Goal: Information Seeking & Learning: Learn about a topic

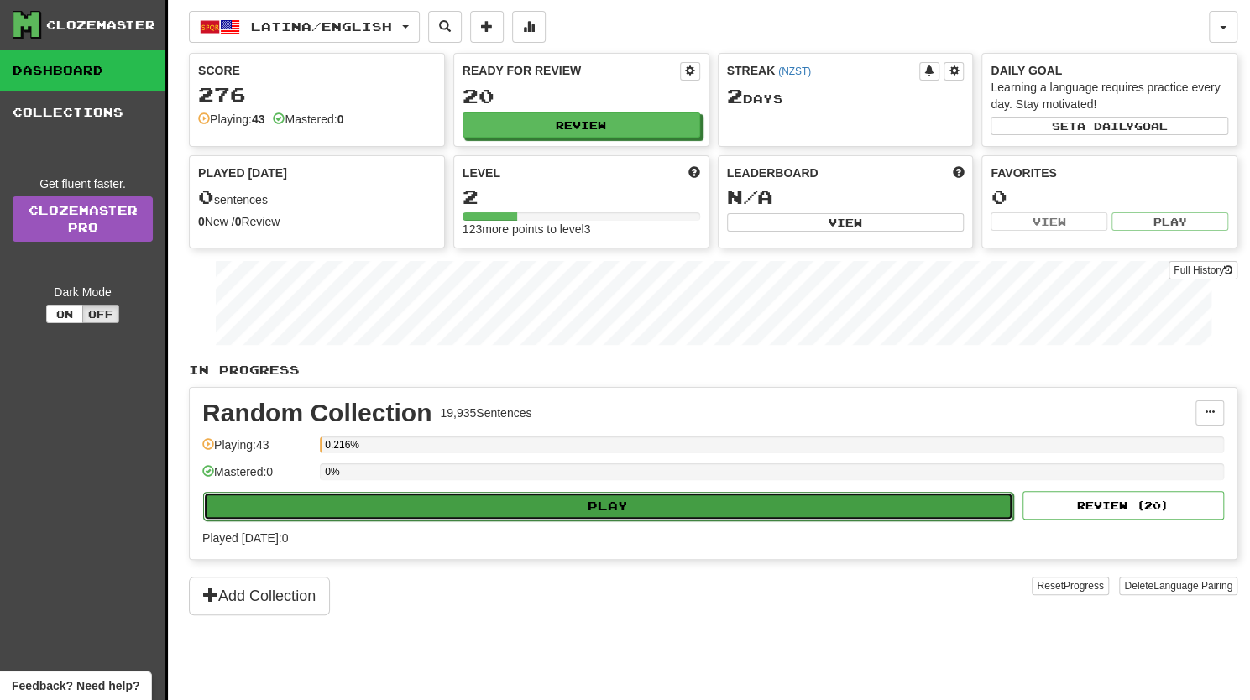
click at [504, 500] on button "Play" at bounding box center [608, 506] width 810 height 29
select select "**"
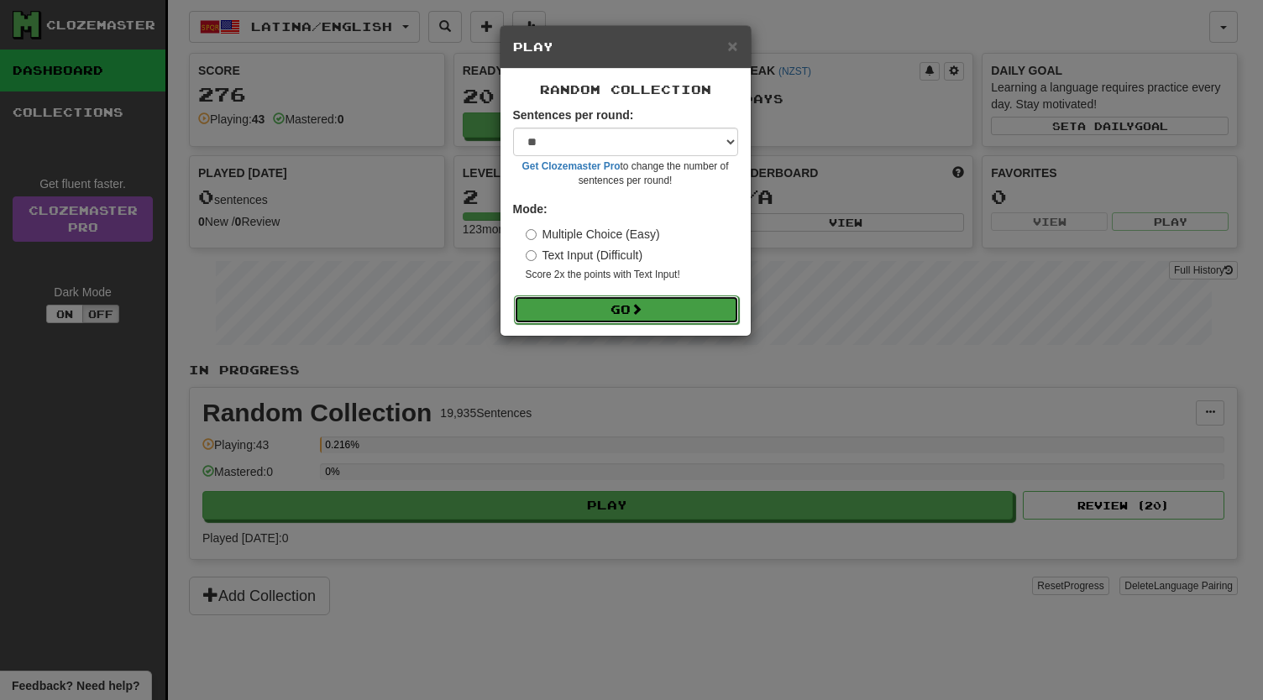
click at [589, 308] on button "Go" at bounding box center [626, 310] width 225 height 29
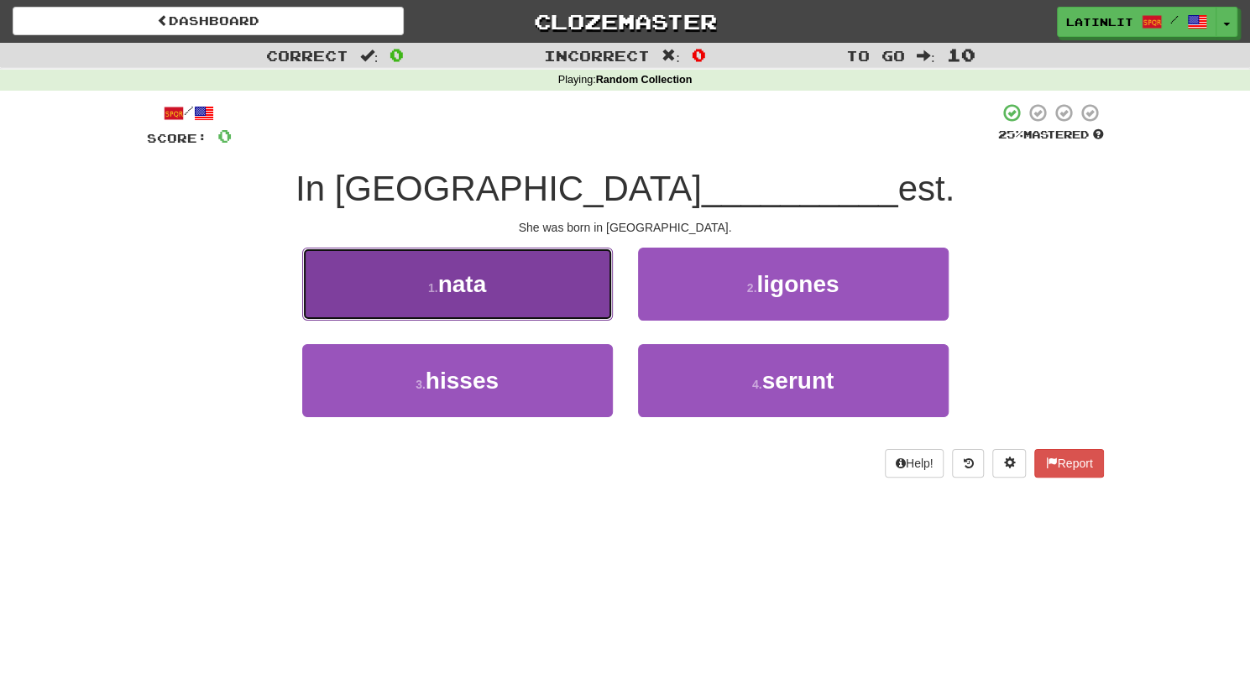
click at [521, 260] on button "1 . nata" at bounding box center [457, 284] width 311 height 73
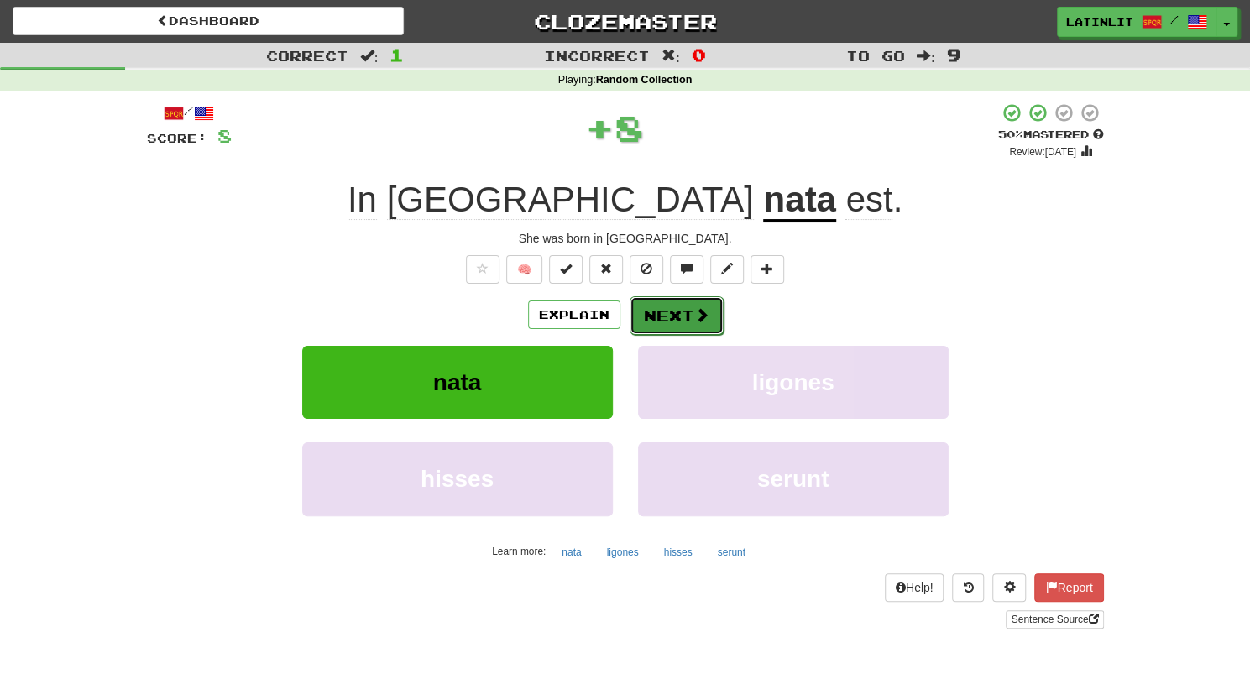
click at [666, 315] on button "Next" at bounding box center [677, 315] width 94 height 39
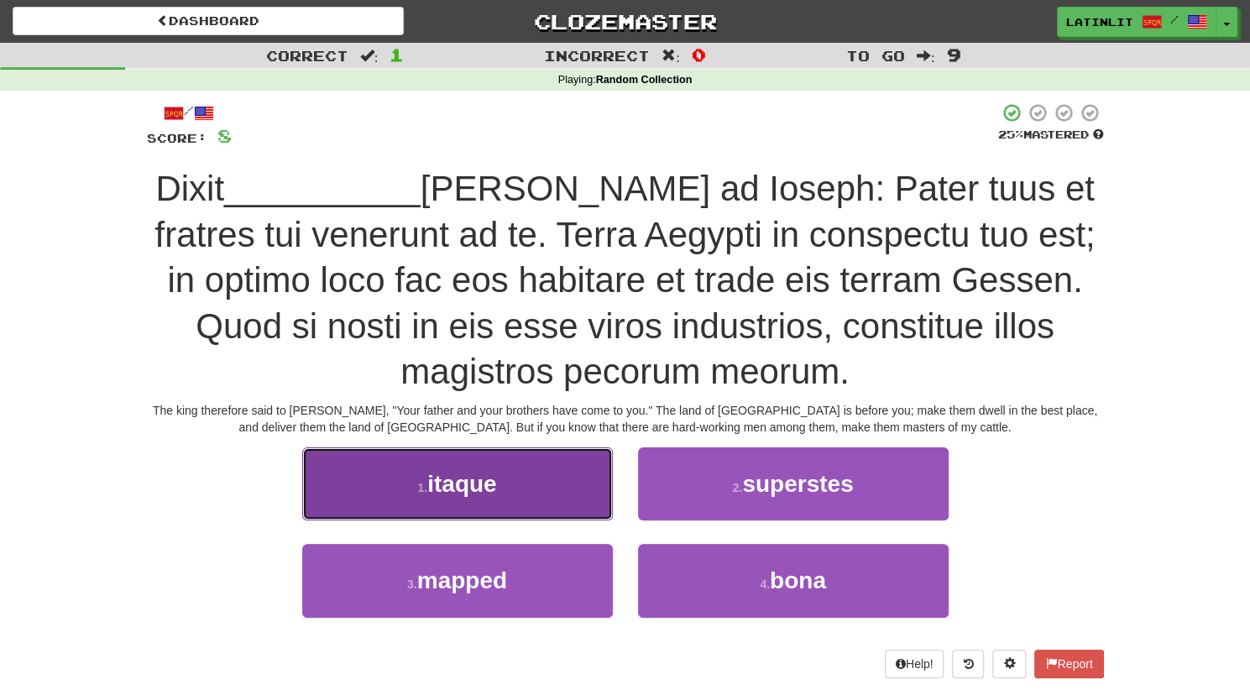
click at [459, 476] on span "itaque" at bounding box center [461, 484] width 69 height 26
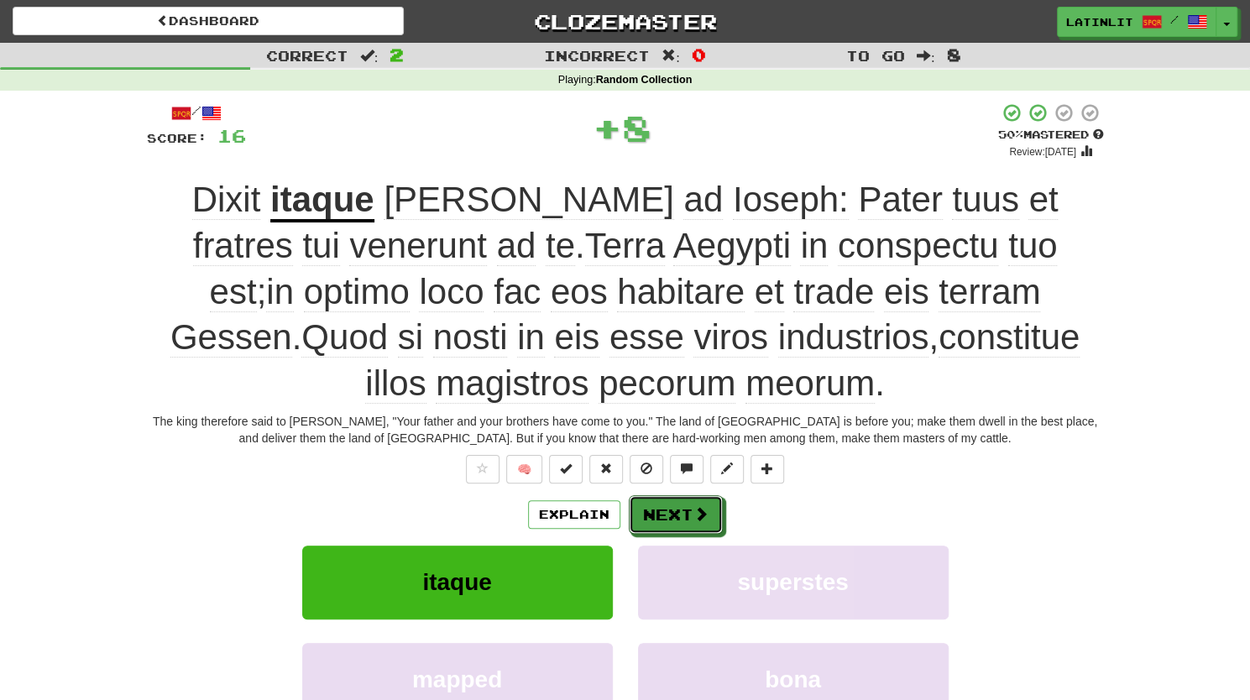
click at [685, 518] on button "Next" at bounding box center [676, 514] width 94 height 39
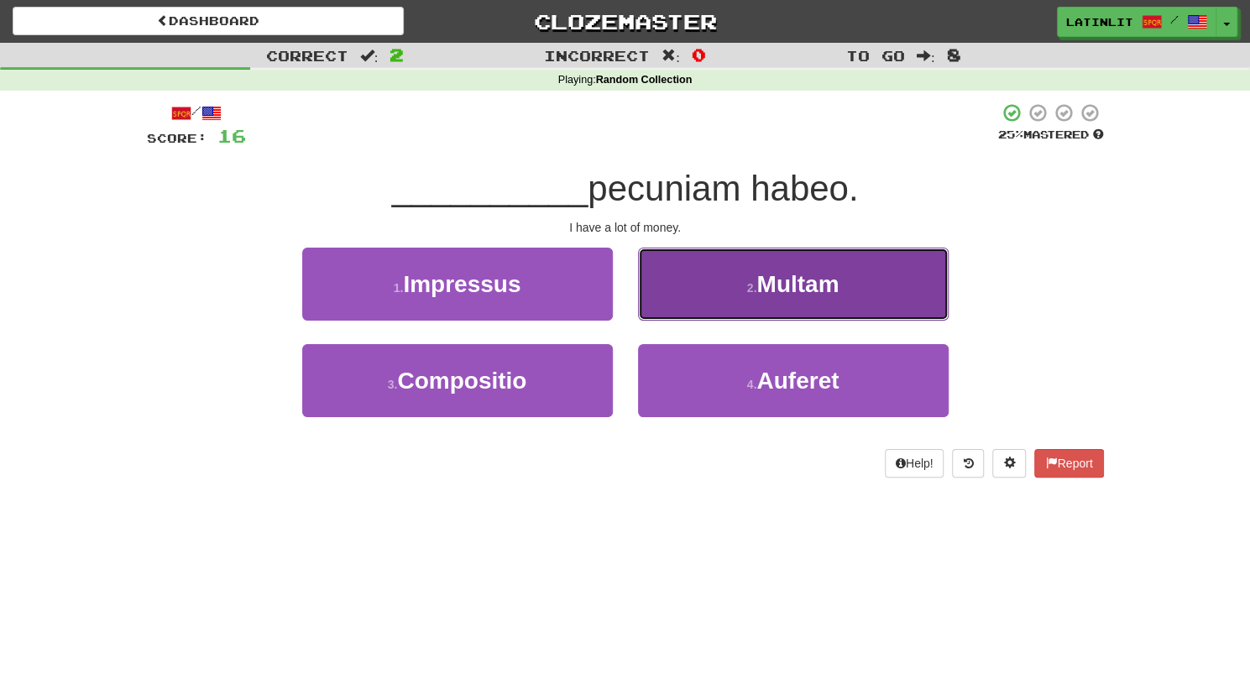
click at [714, 275] on button "2 . Multam" at bounding box center [793, 284] width 311 height 73
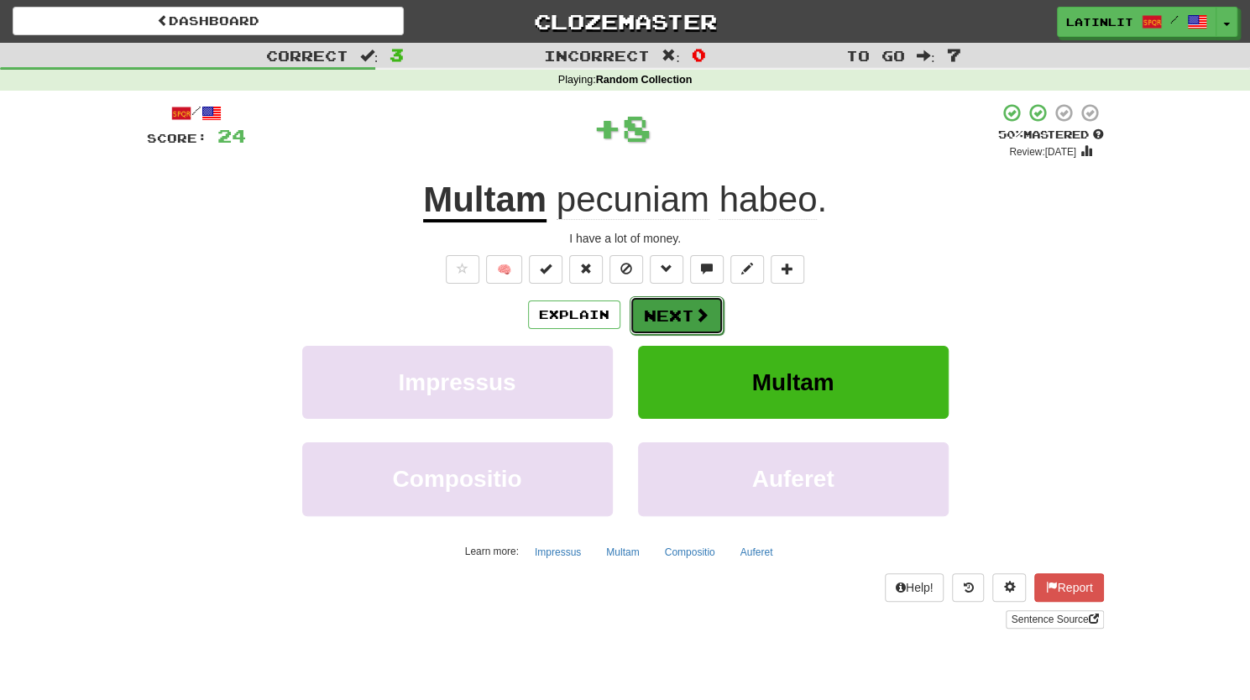
click at [682, 311] on button "Next" at bounding box center [677, 315] width 94 height 39
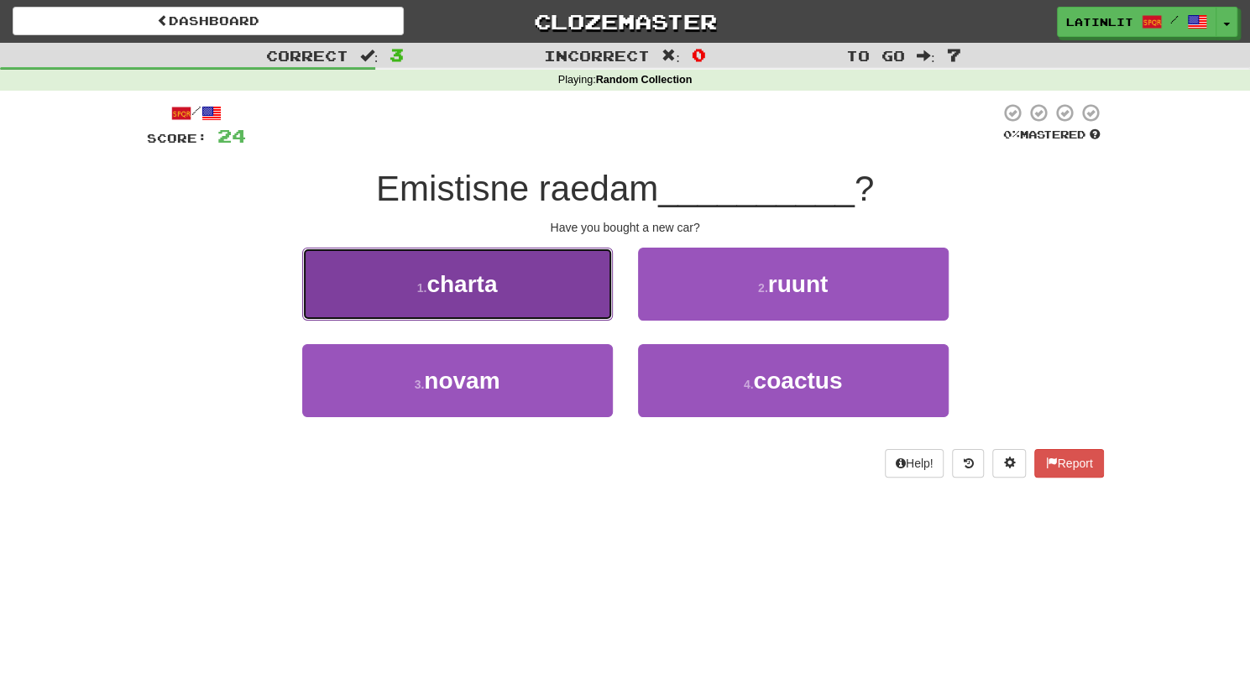
click at [524, 306] on button "1 . charta" at bounding box center [457, 284] width 311 height 73
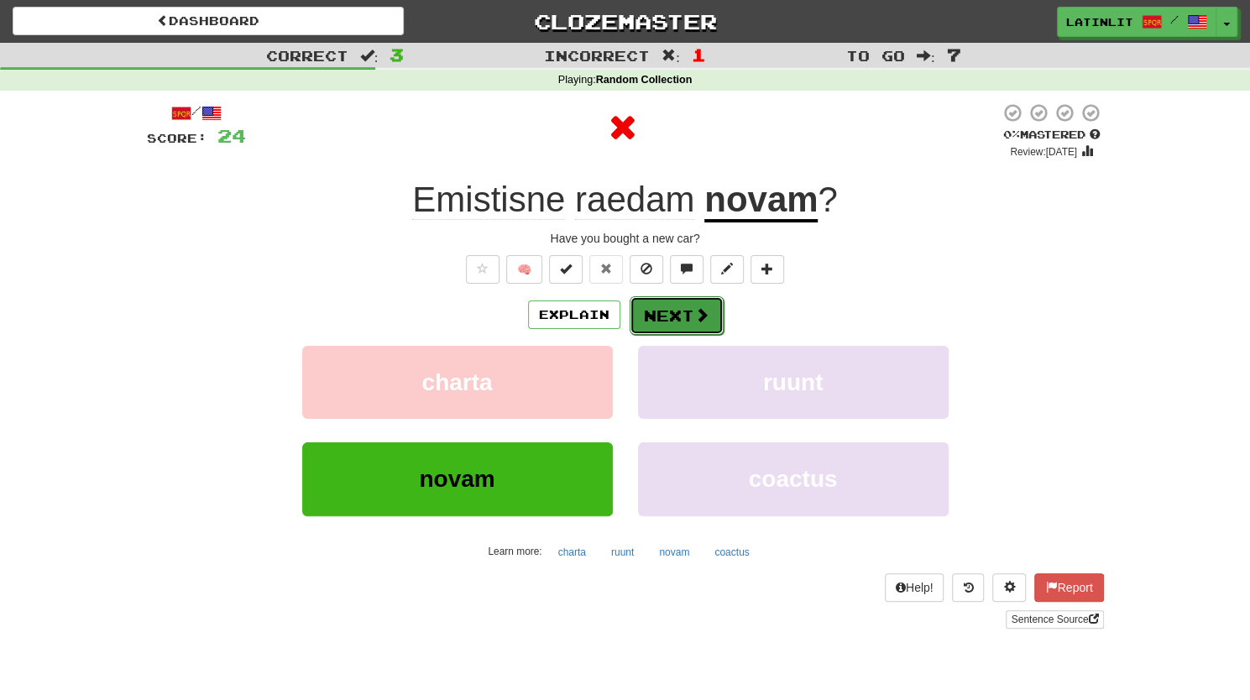
click at [673, 313] on button "Next" at bounding box center [677, 315] width 94 height 39
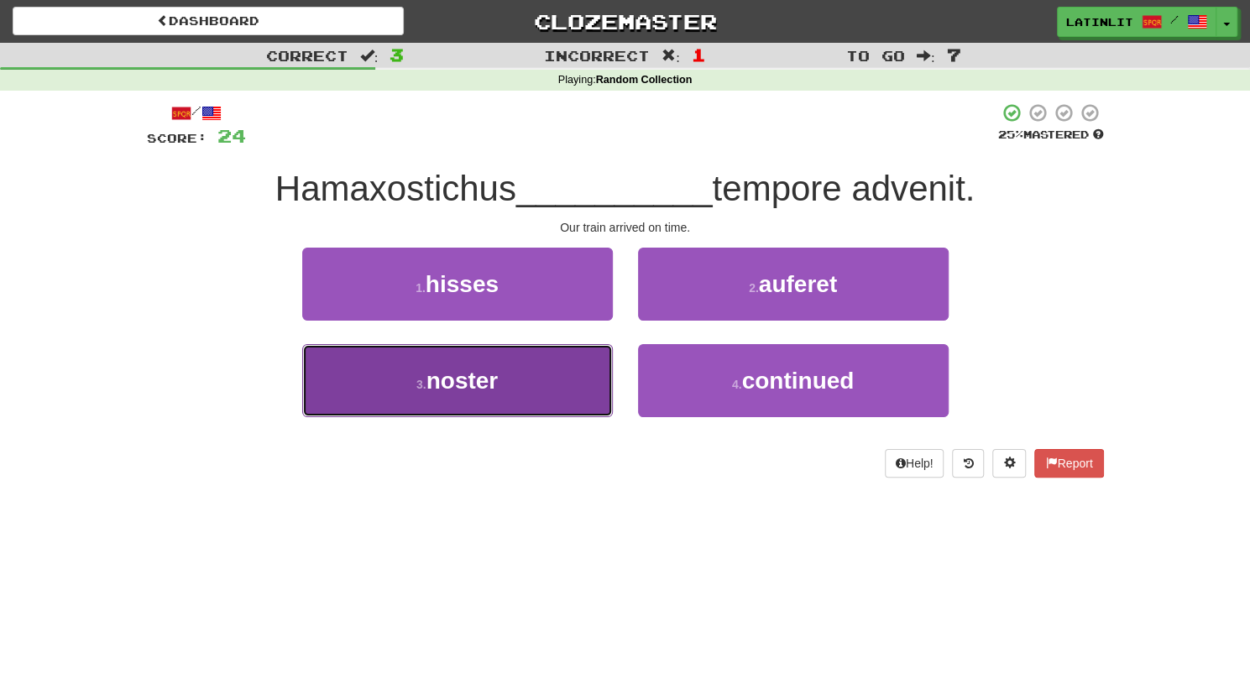
click at [531, 390] on button "3 . noster" at bounding box center [457, 380] width 311 height 73
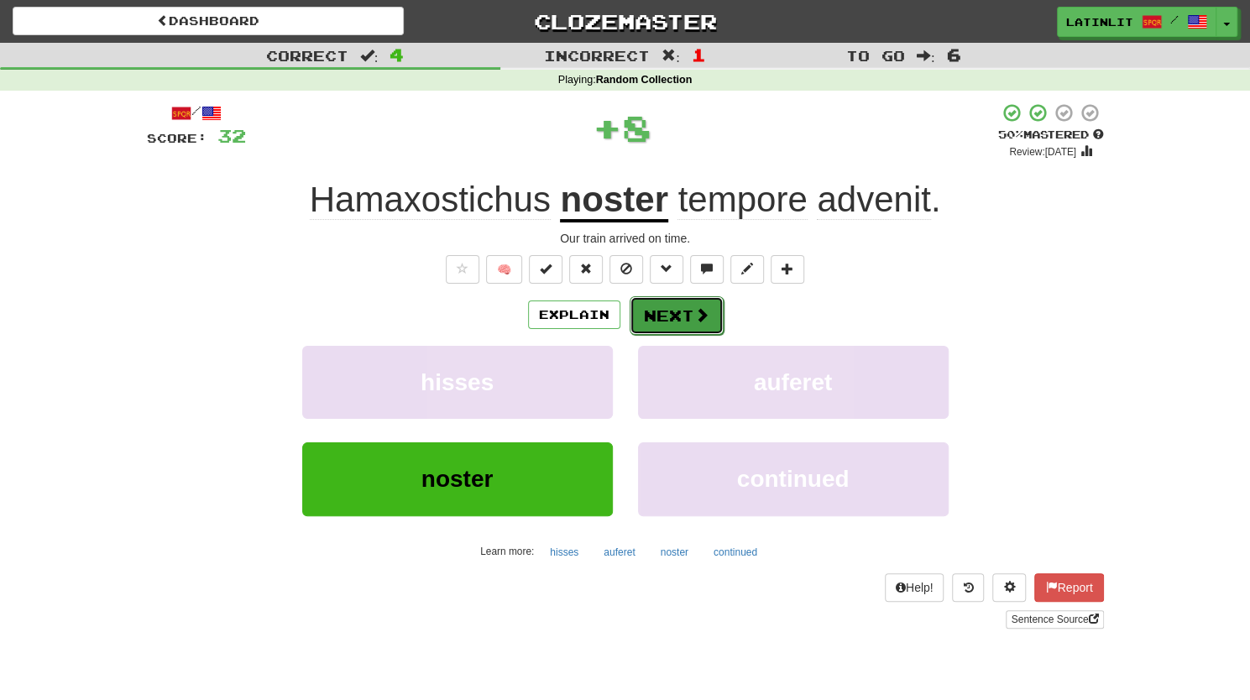
click at [668, 310] on button "Next" at bounding box center [677, 315] width 94 height 39
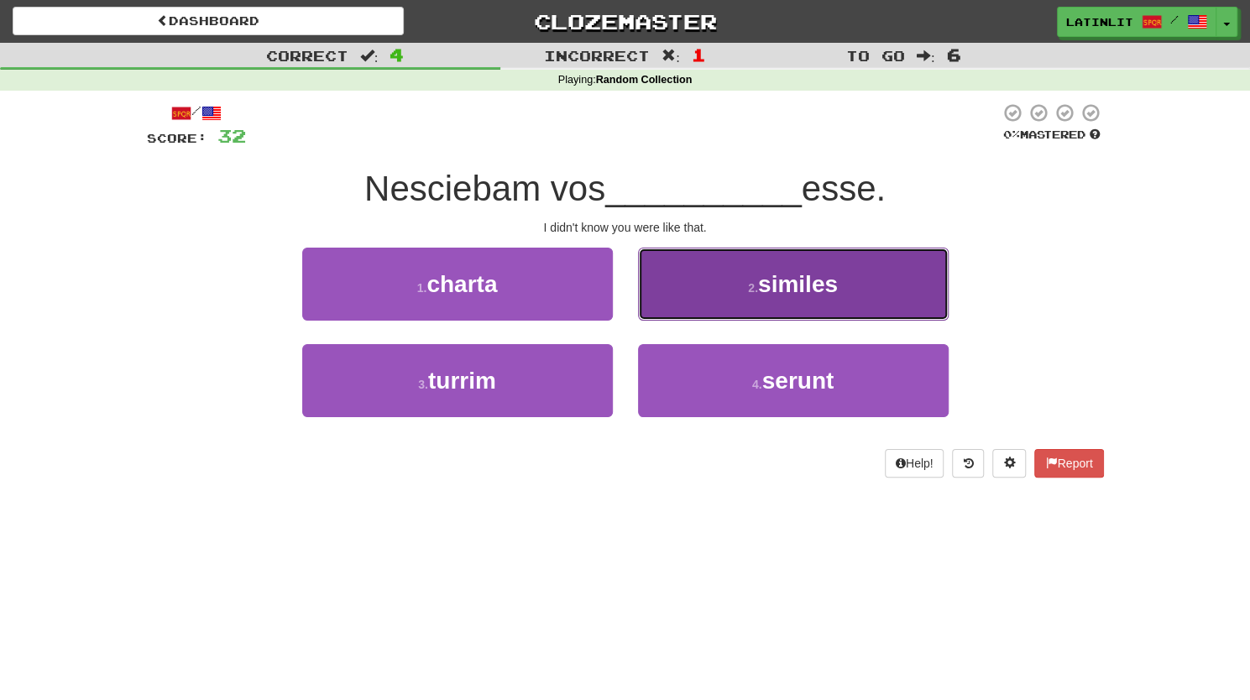
click at [760, 290] on span "similes" at bounding box center [798, 284] width 80 height 26
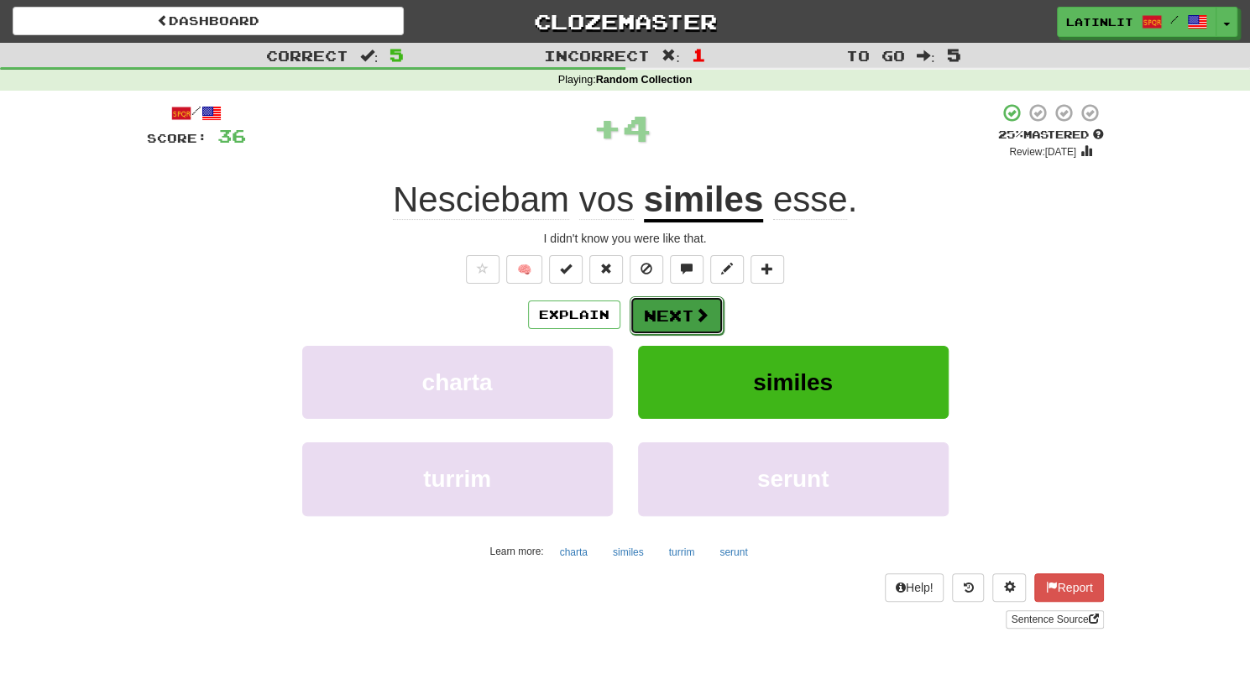
click at [645, 309] on button "Next" at bounding box center [677, 315] width 94 height 39
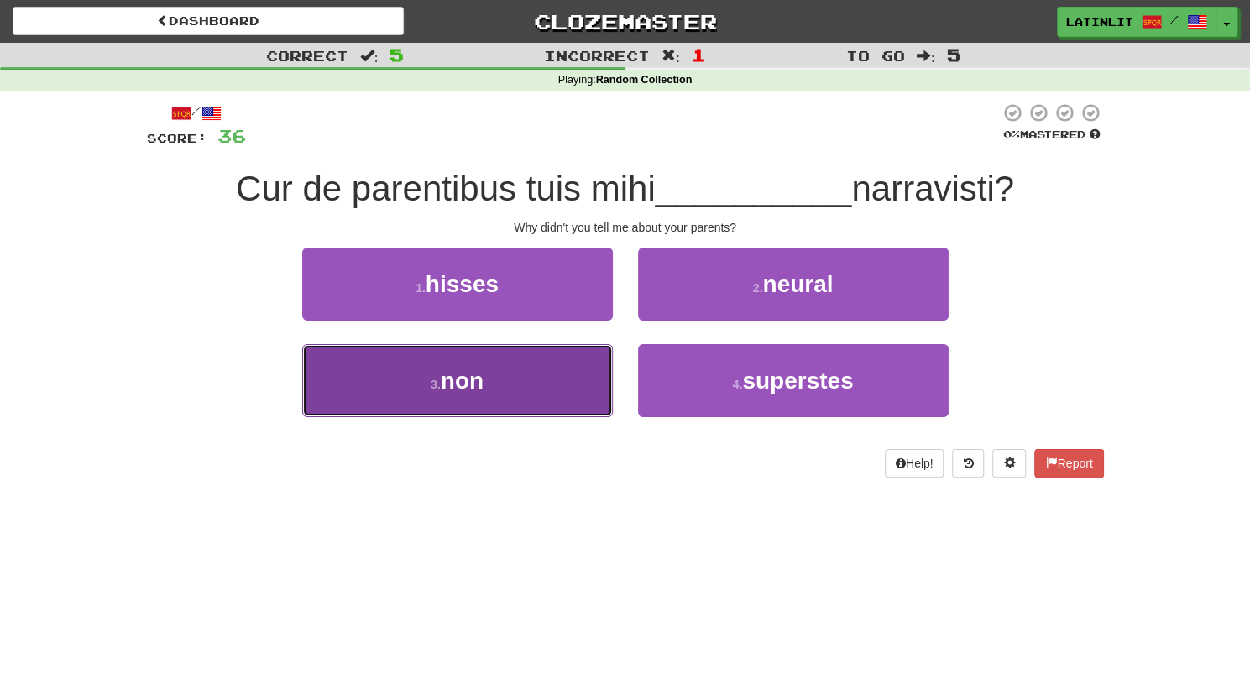
click at [474, 376] on span "non" at bounding box center [462, 381] width 43 height 26
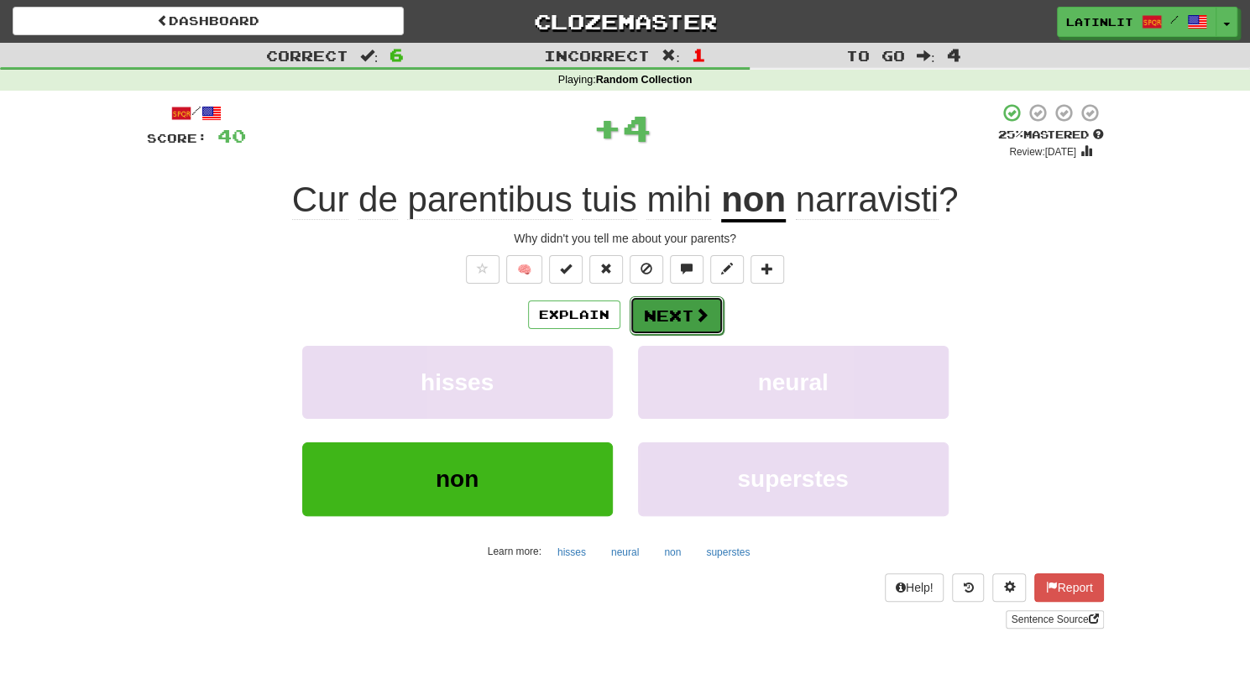
click at [705, 309] on span at bounding box center [701, 314] width 15 height 15
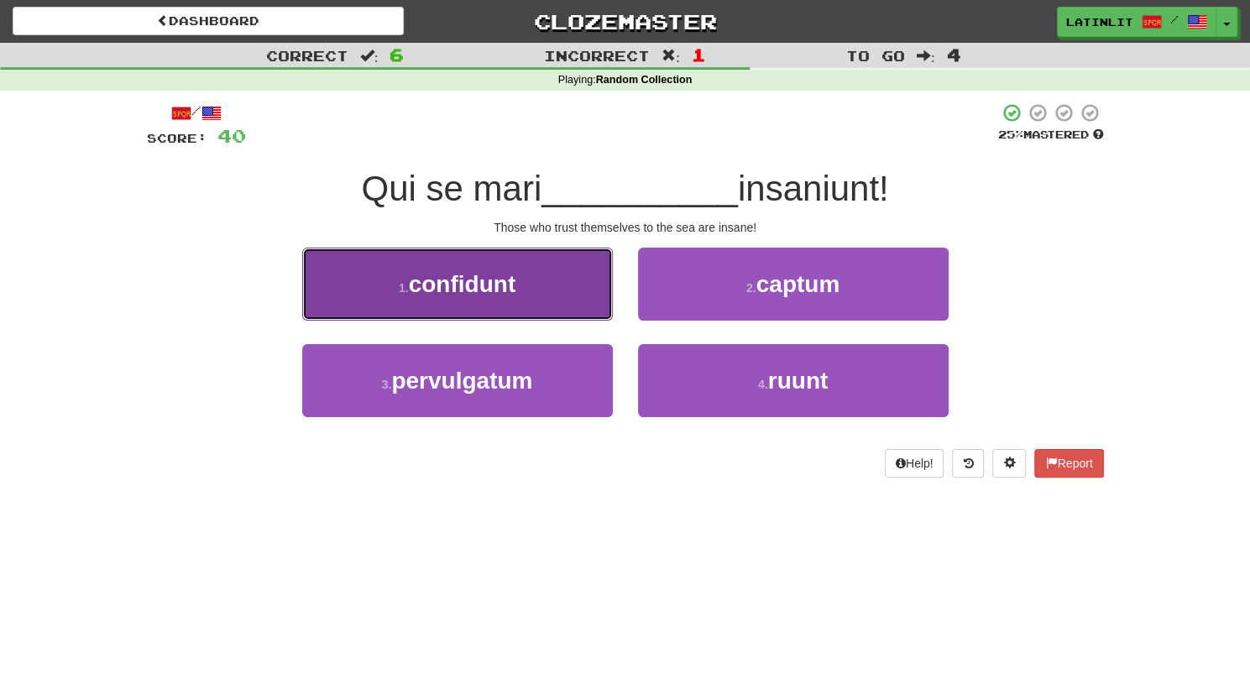
click at [529, 278] on button "1 . confidunt" at bounding box center [457, 284] width 311 height 73
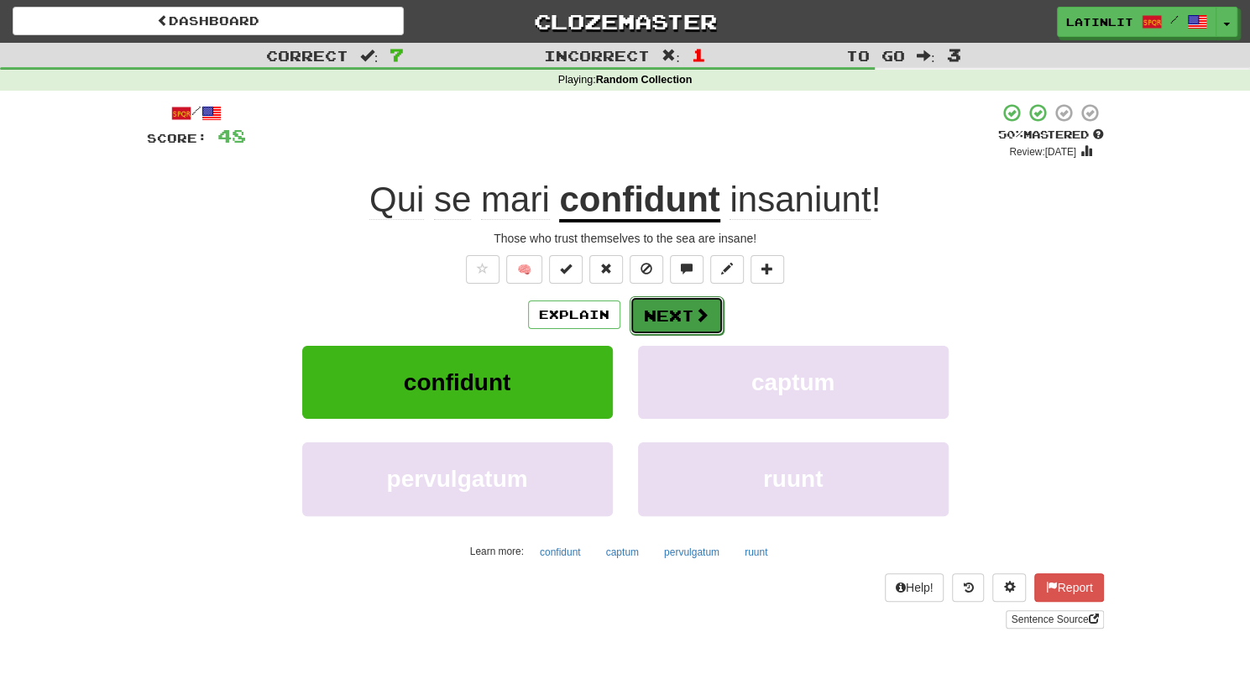
click at [673, 317] on button "Next" at bounding box center [677, 315] width 94 height 39
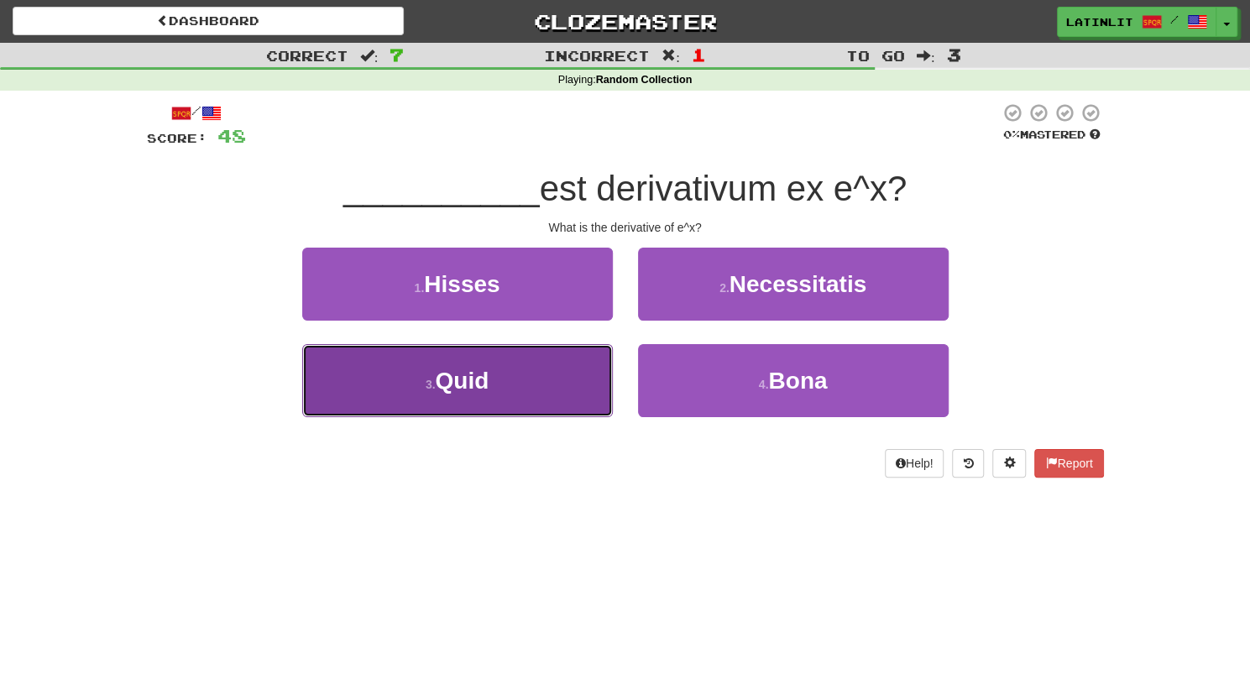
click at [460, 376] on span "Quid" at bounding box center [462, 381] width 54 height 26
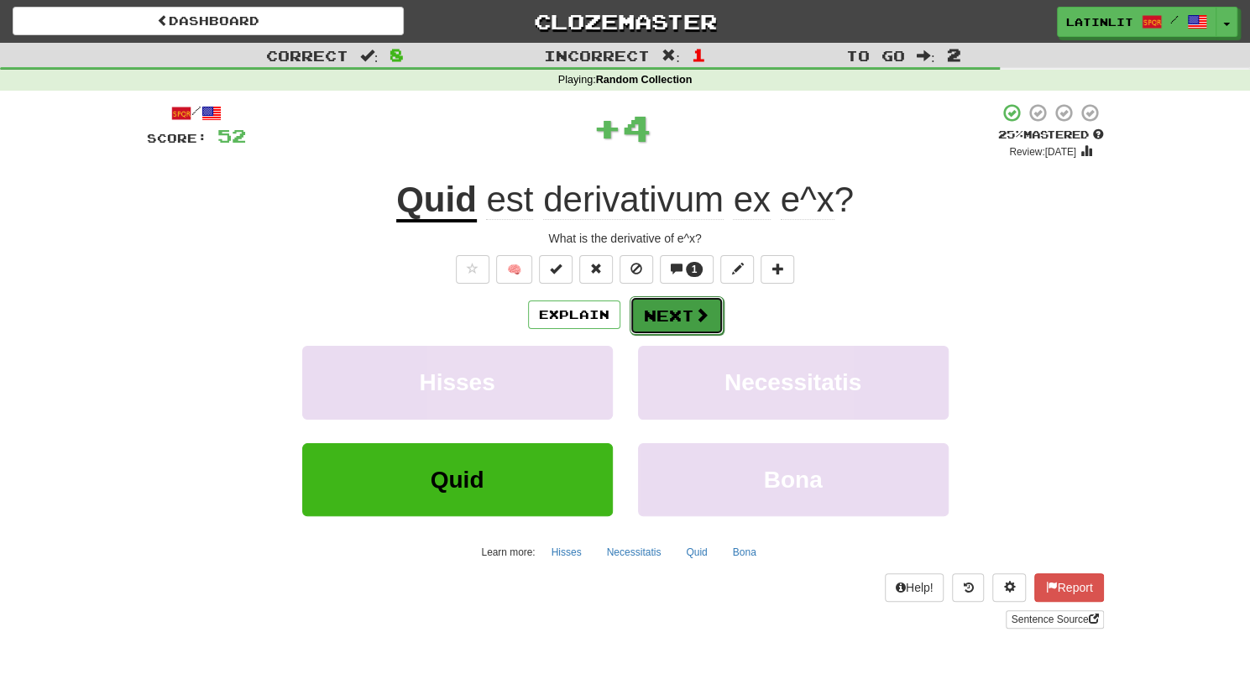
click at [662, 321] on button "Next" at bounding box center [677, 315] width 94 height 39
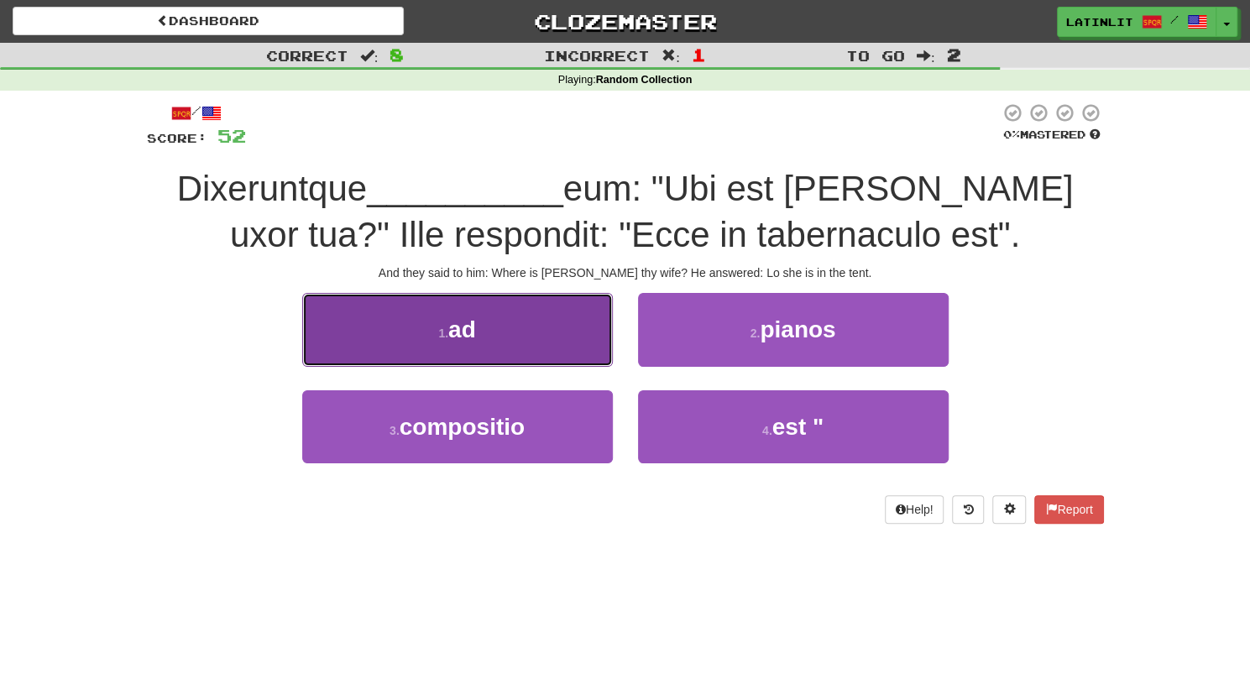
click at [469, 331] on span "ad" at bounding box center [462, 330] width 28 height 26
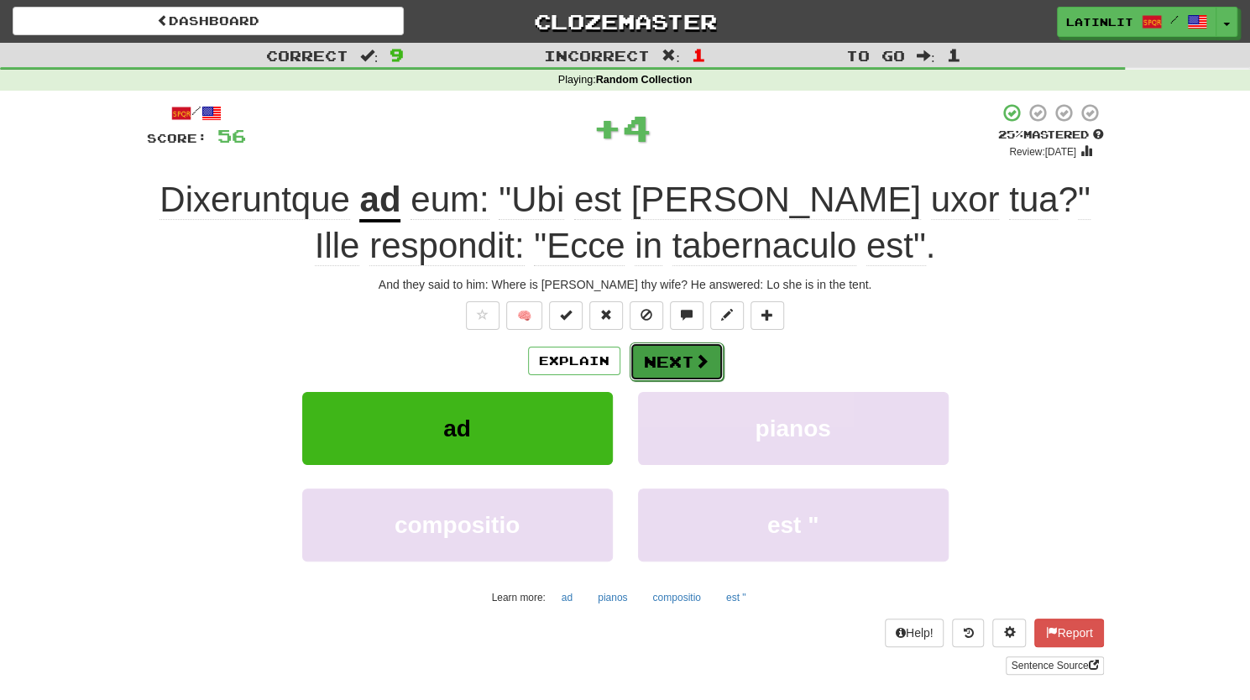
click at [689, 365] on button "Next" at bounding box center [677, 362] width 94 height 39
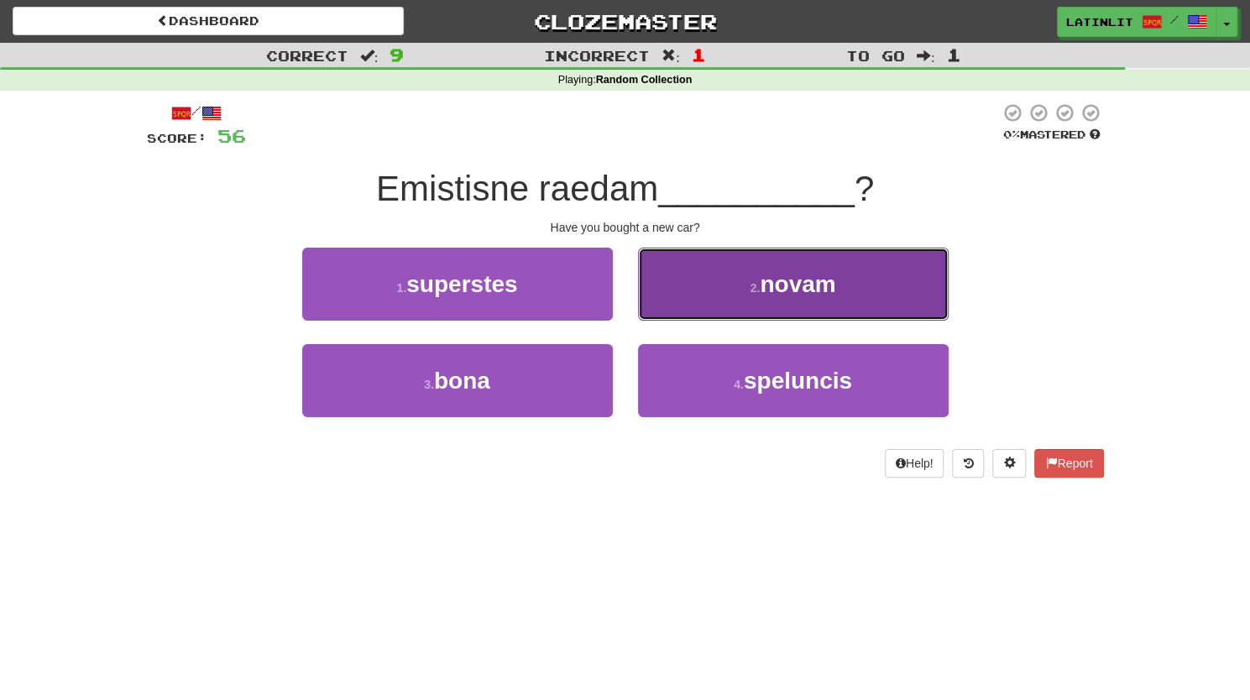
click at [777, 285] on span "novam" at bounding box center [798, 284] width 76 height 26
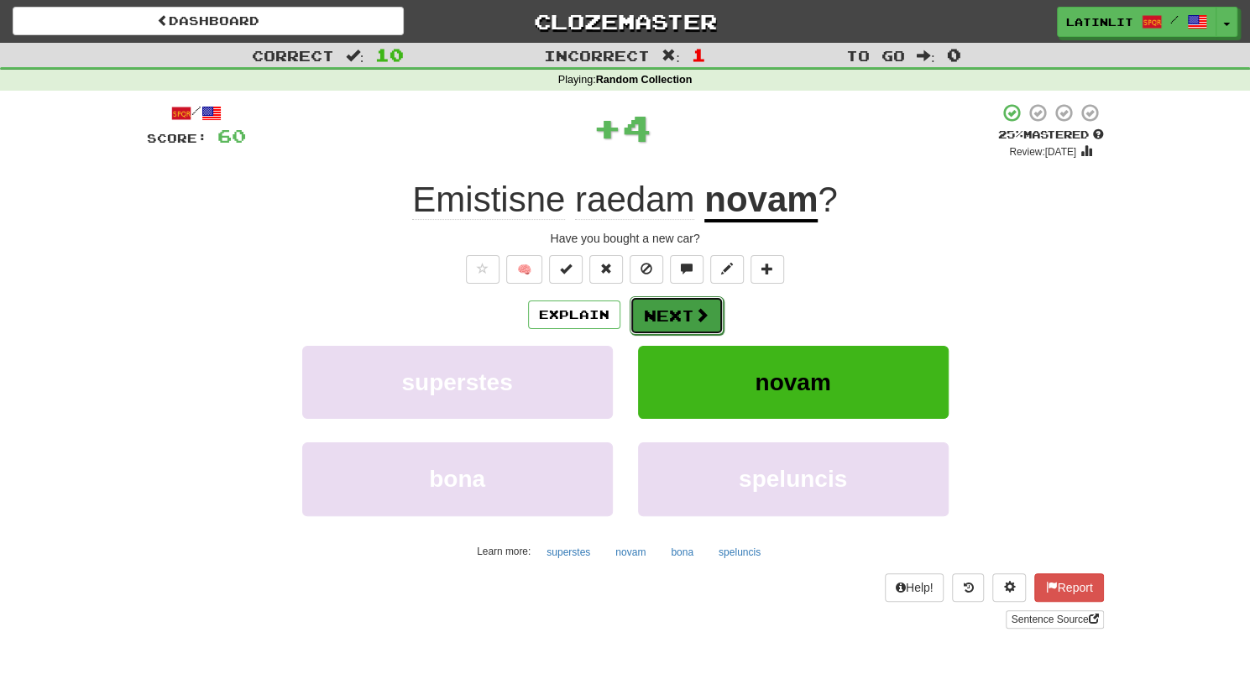
click at [684, 318] on button "Next" at bounding box center [677, 315] width 94 height 39
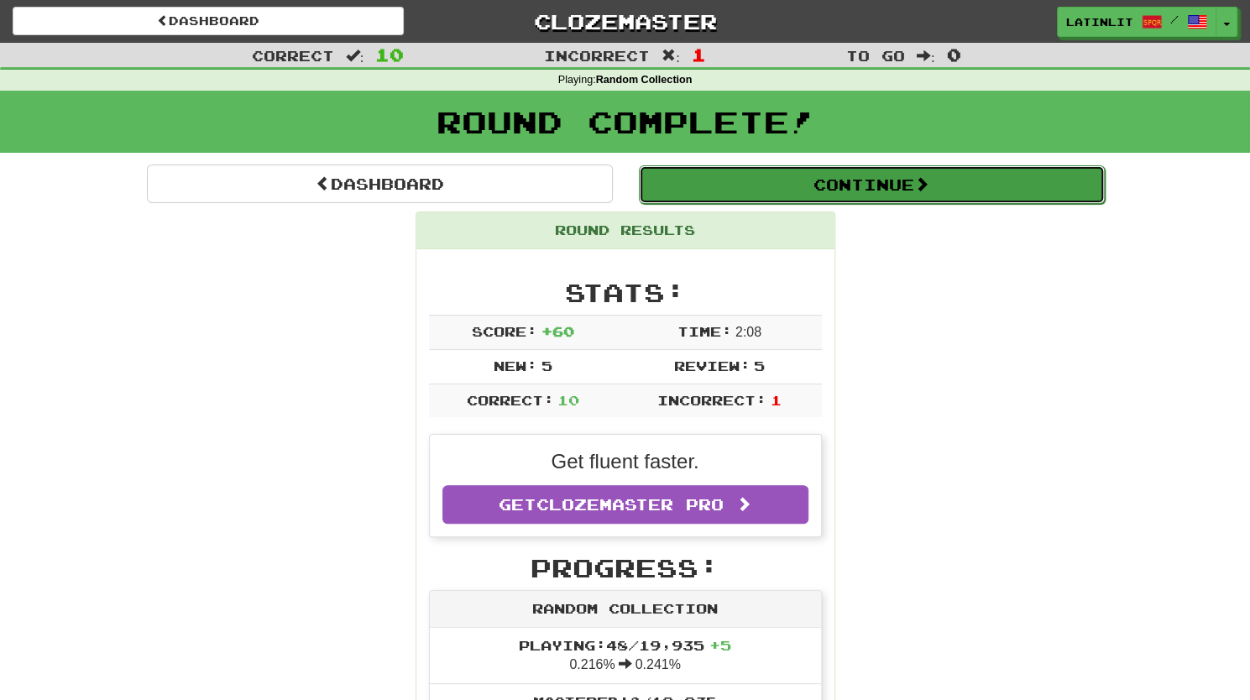
click at [927, 189] on span at bounding box center [921, 183] width 15 height 15
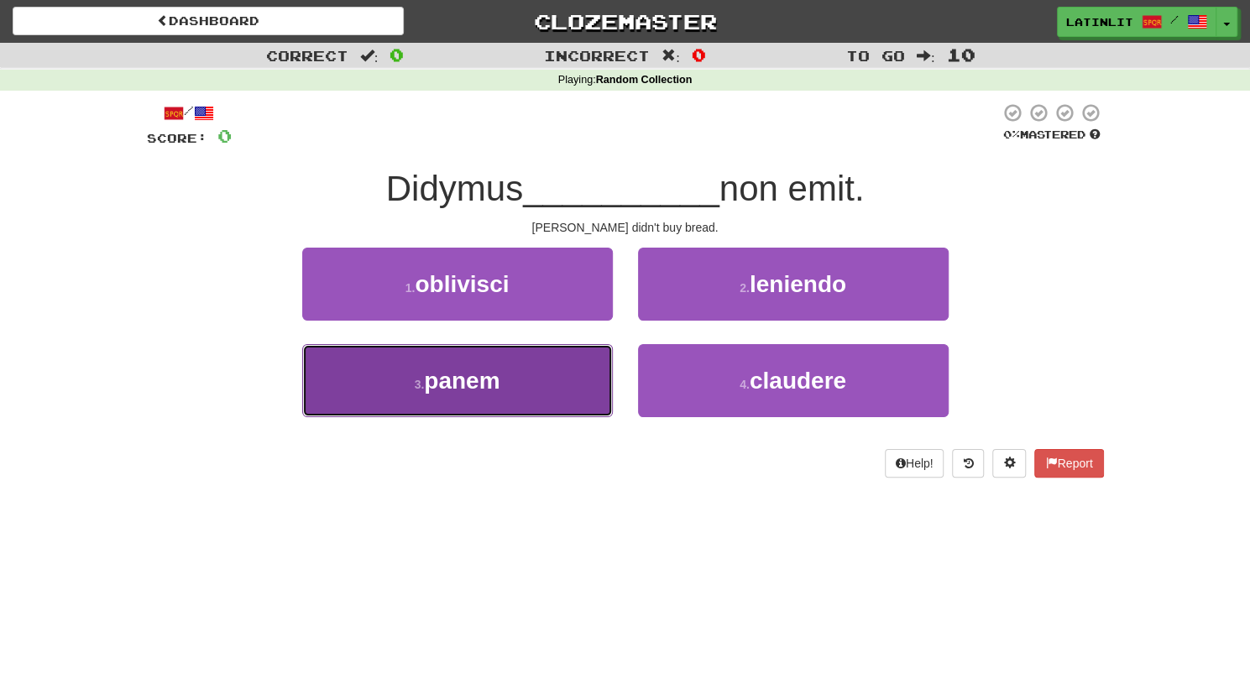
click at [551, 405] on button "3 . panem" at bounding box center [457, 380] width 311 height 73
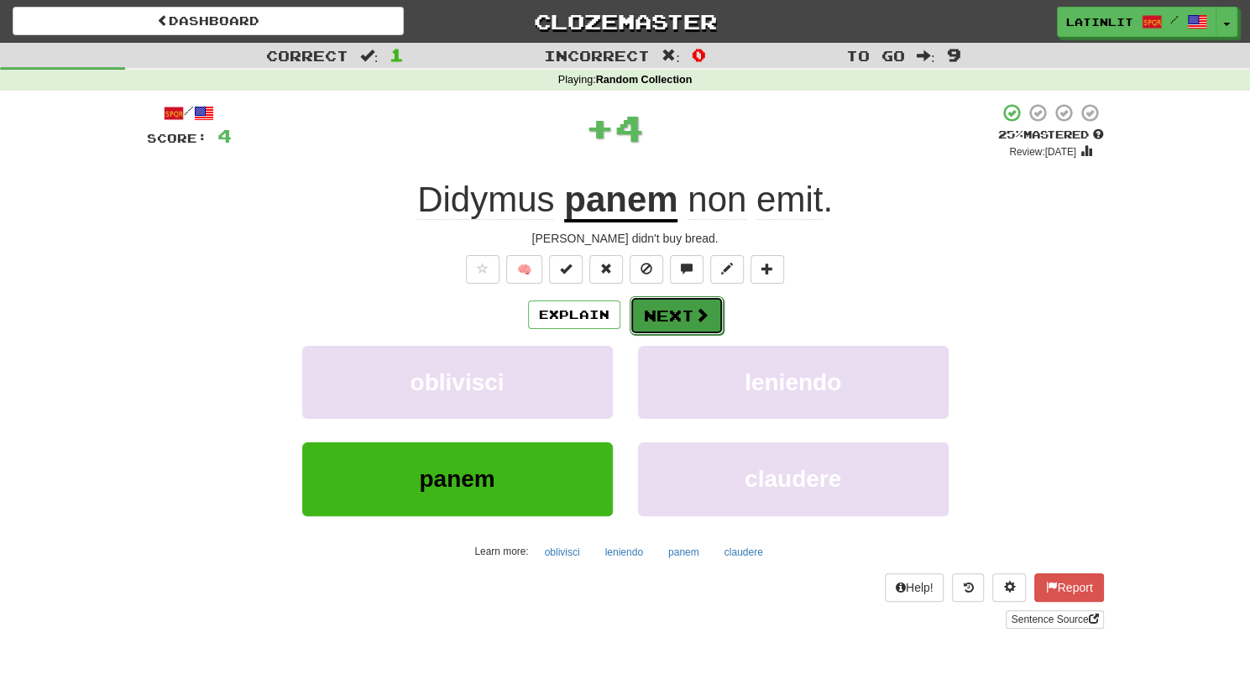
click at [685, 320] on button "Next" at bounding box center [677, 315] width 94 height 39
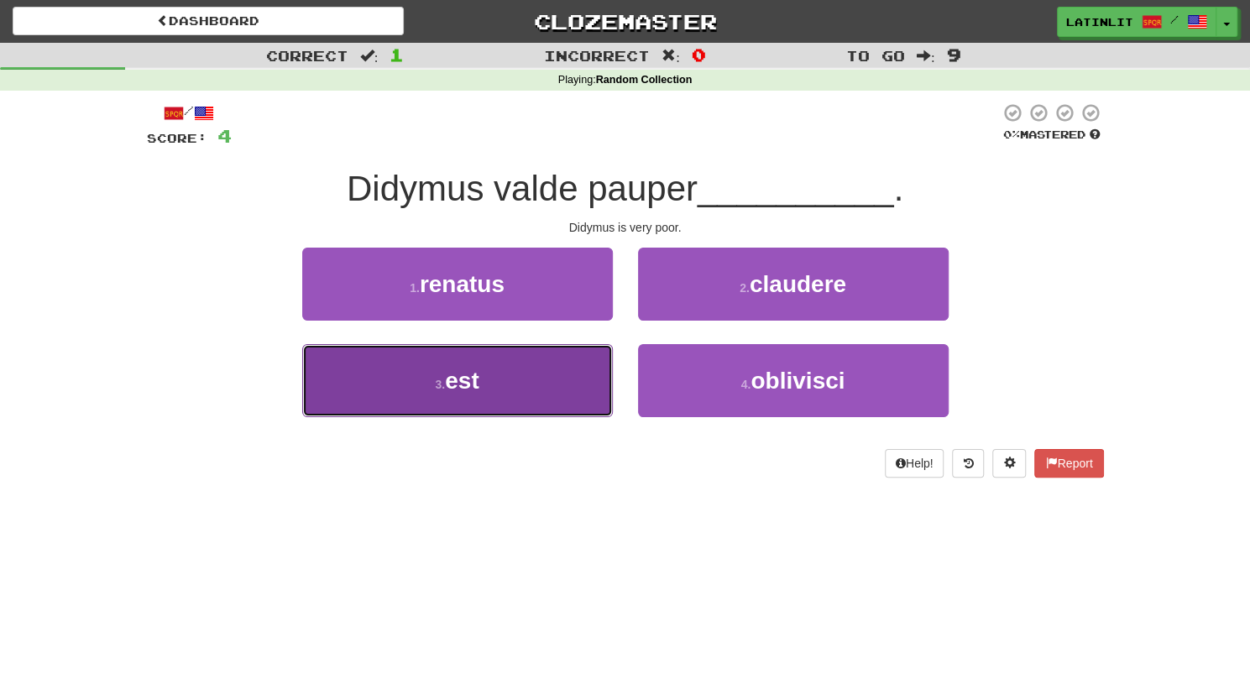
click at [435, 367] on button "3 . est" at bounding box center [457, 380] width 311 height 73
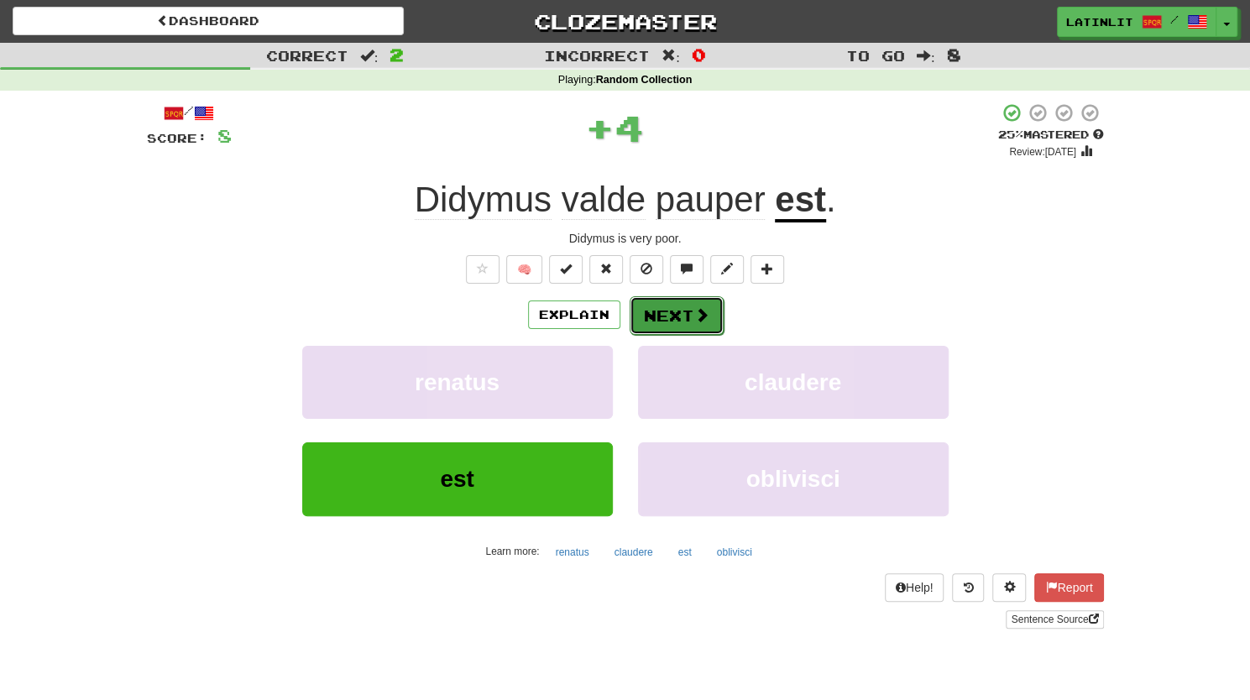
click at [683, 311] on button "Next" at bounding box center [677, 315] width 94 height 39
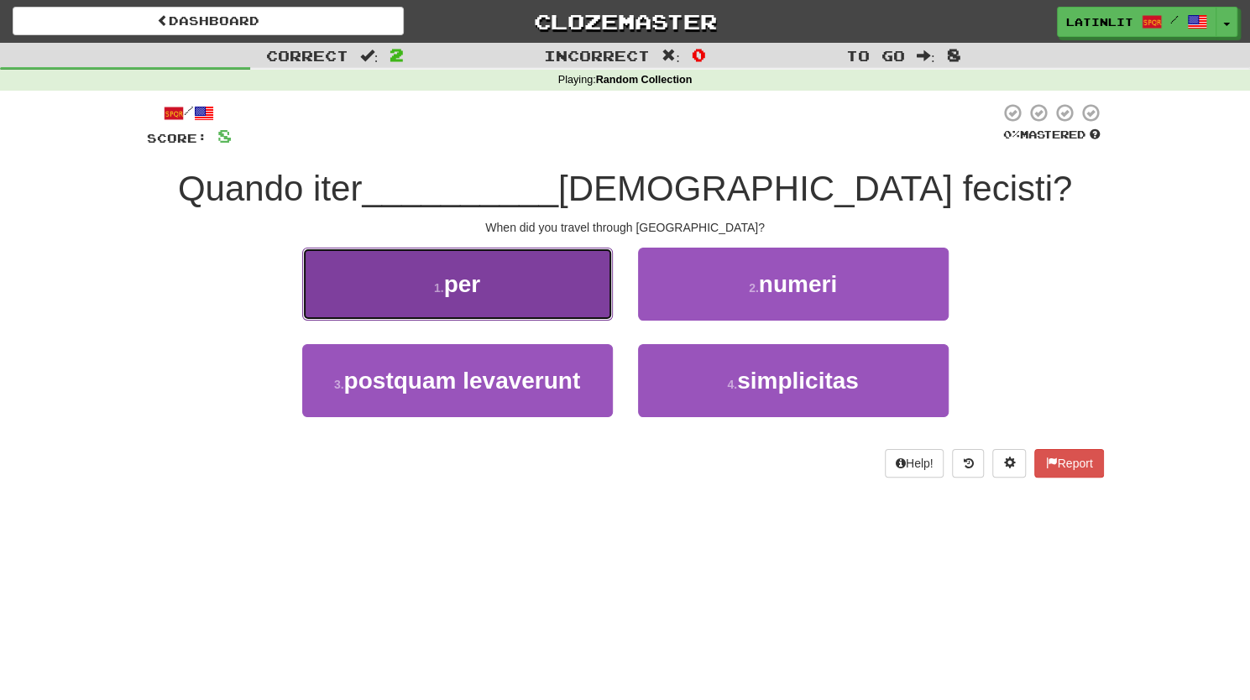
click at [504, 284] on button "1 . per" at bounding box center [457, 284] width 311 height 73
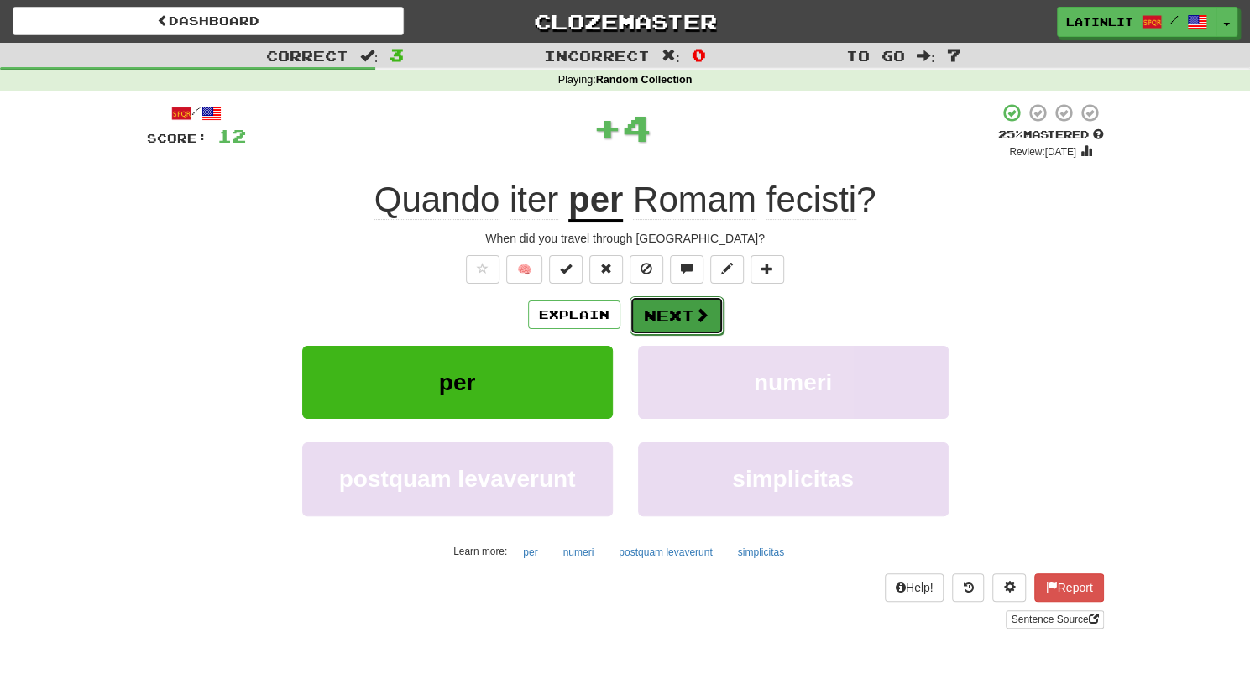
click at [682, 313] on button "Next" at bounding box center [677, 315] width 94 height 39
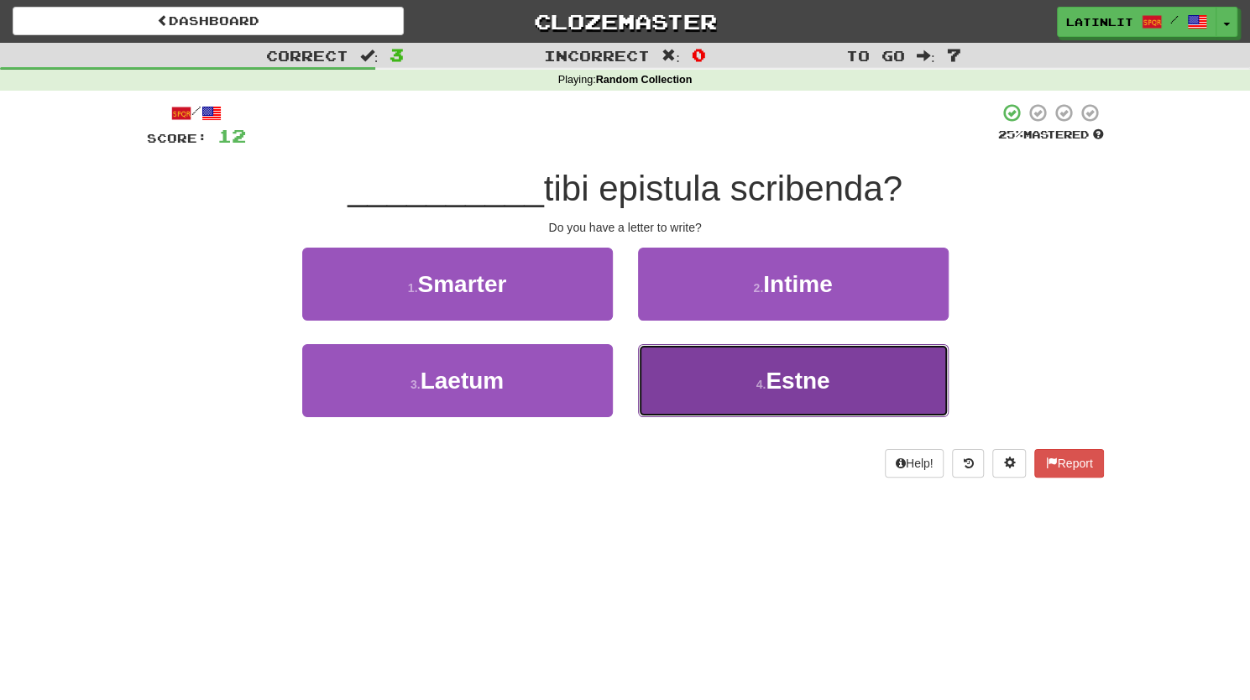
click at [782, 369] on span "Estne" at bounding box center [798, 381] width 64 height 26
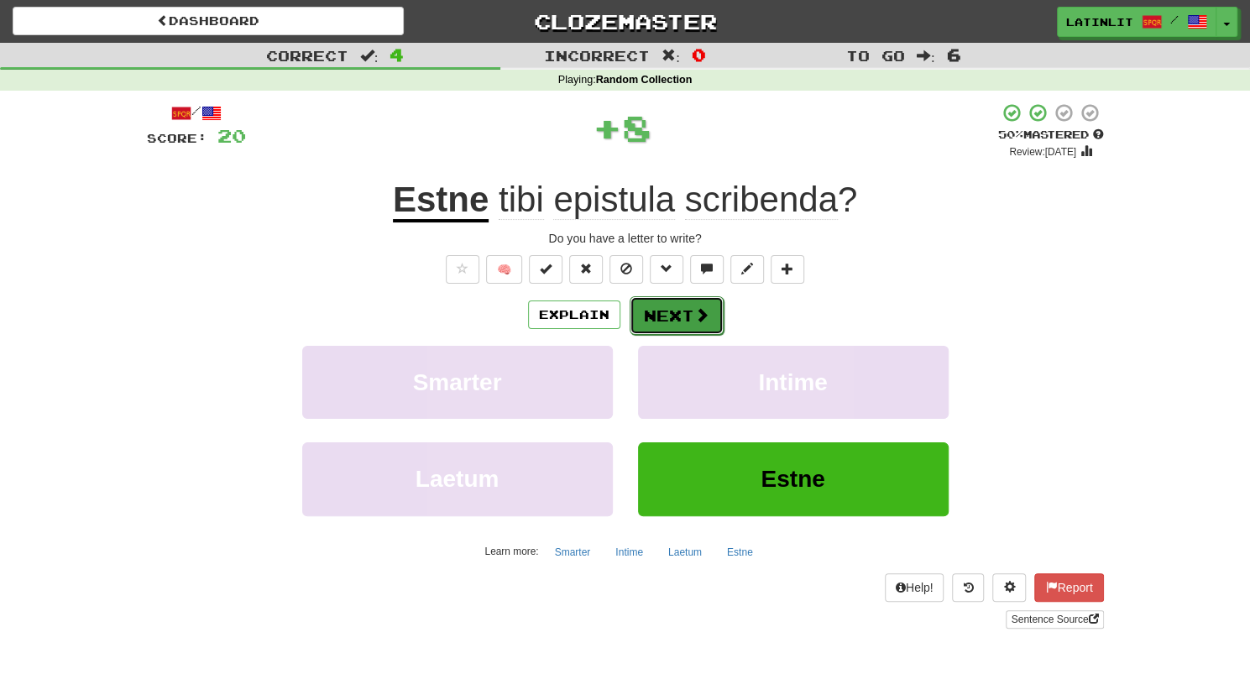
click at [688, 306] on button "Next" at bounding box center [677, 315] width 94 height 39
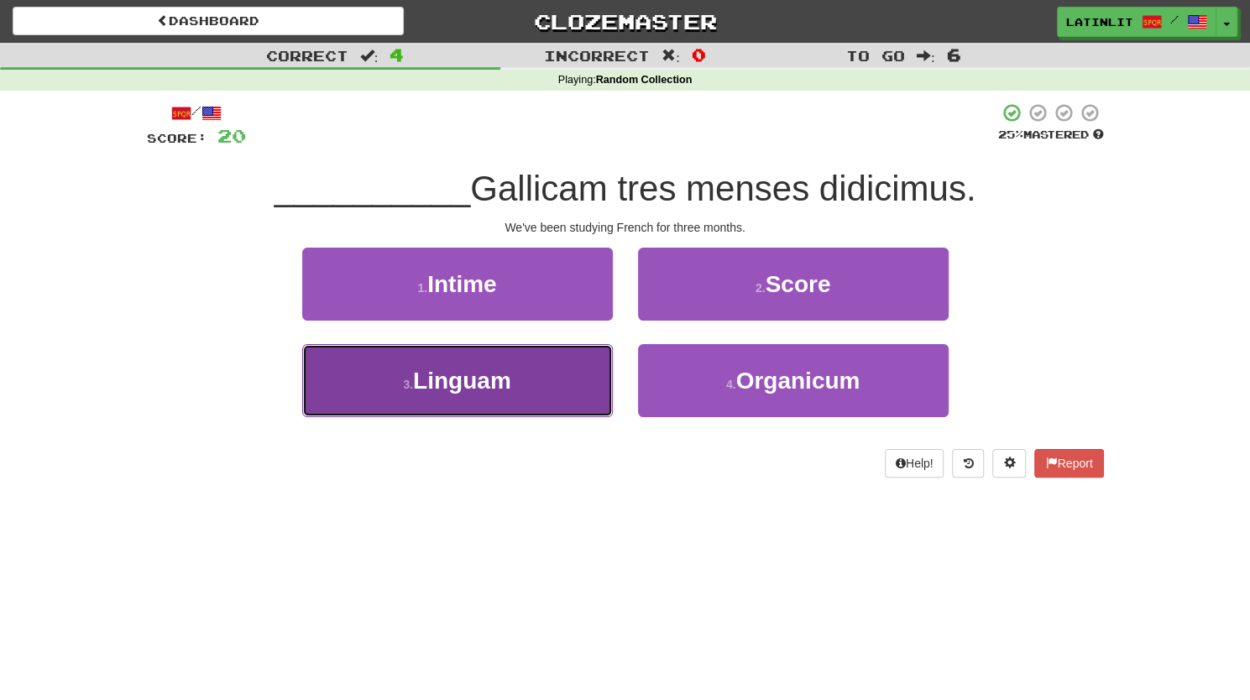
click at [496, 378] on span "Linguam" at bounding box center [462, 381] width 98 height 26
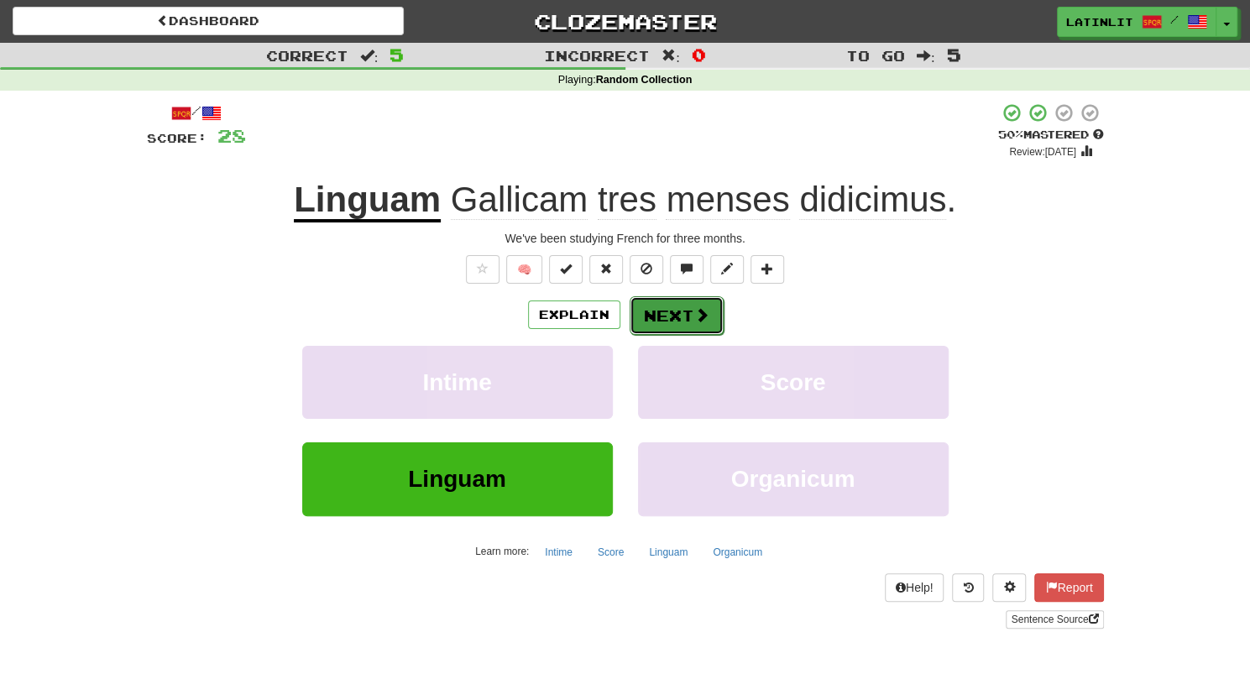
click at [662, 311] on button "Next" at bounding box center [677, 315] width 94 height 39
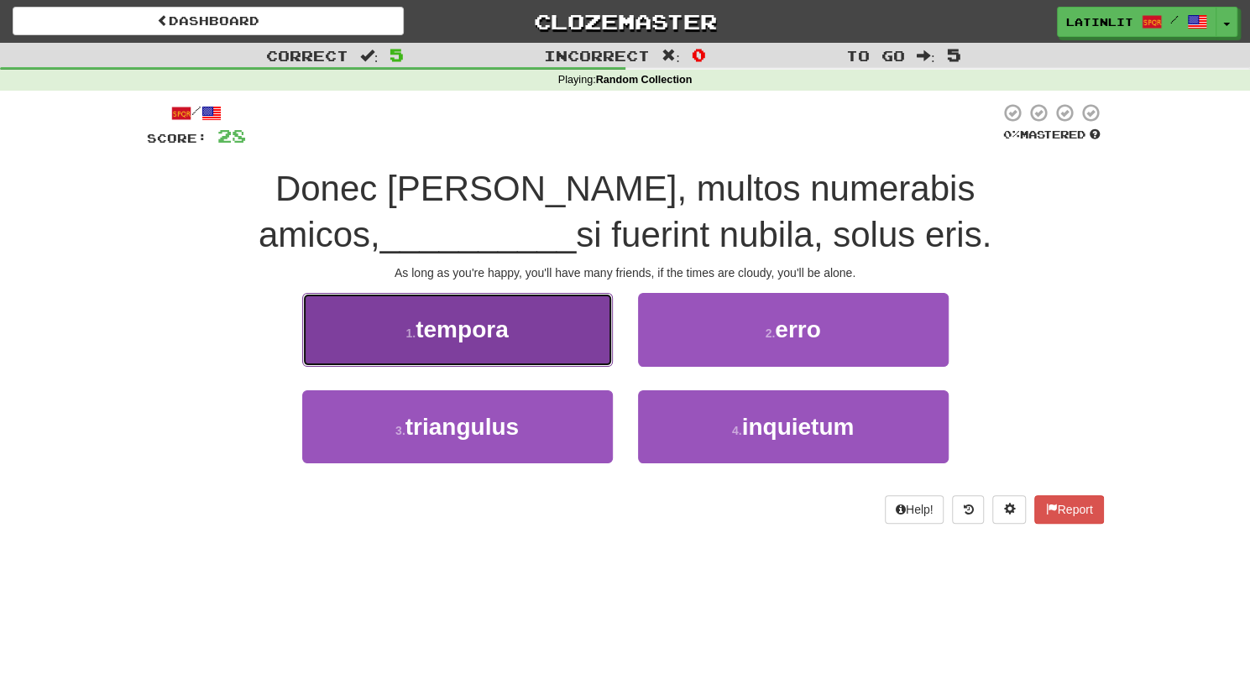
click at [542, 328] on button "1 . tempora" at bounding box center [457, 329] width 311 height 73
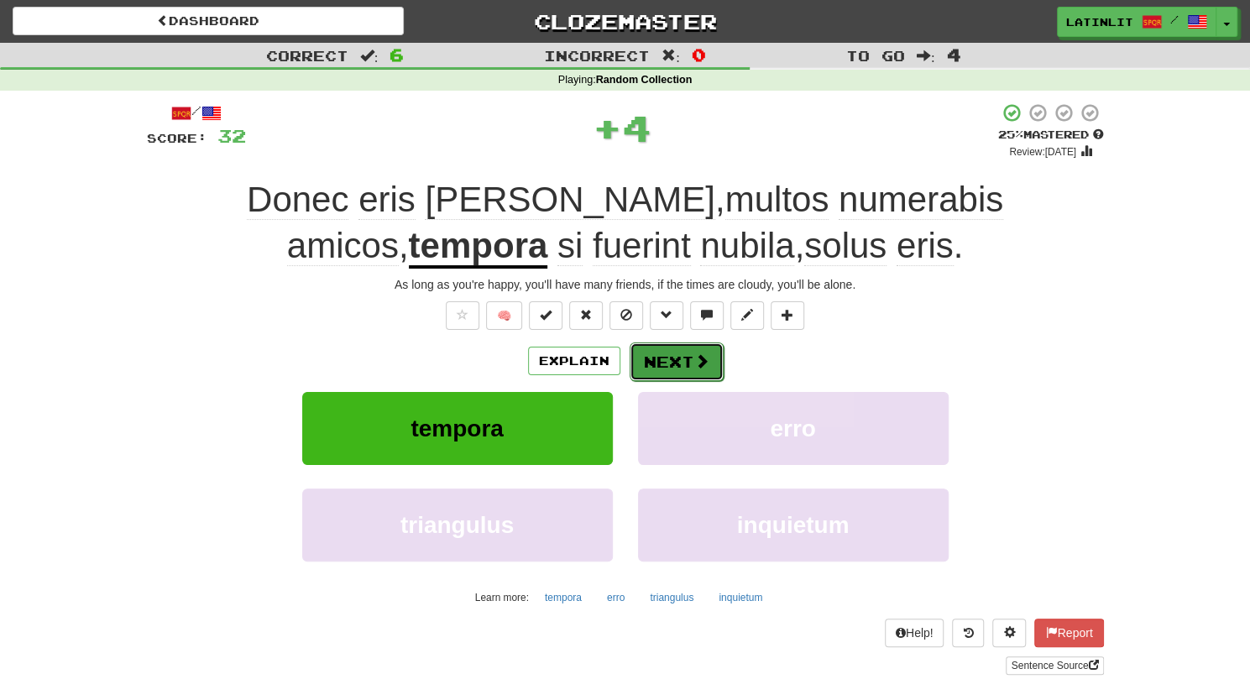
click at [648, 358] on button "Next" at bounding box center [677, 362] width 94 height 39
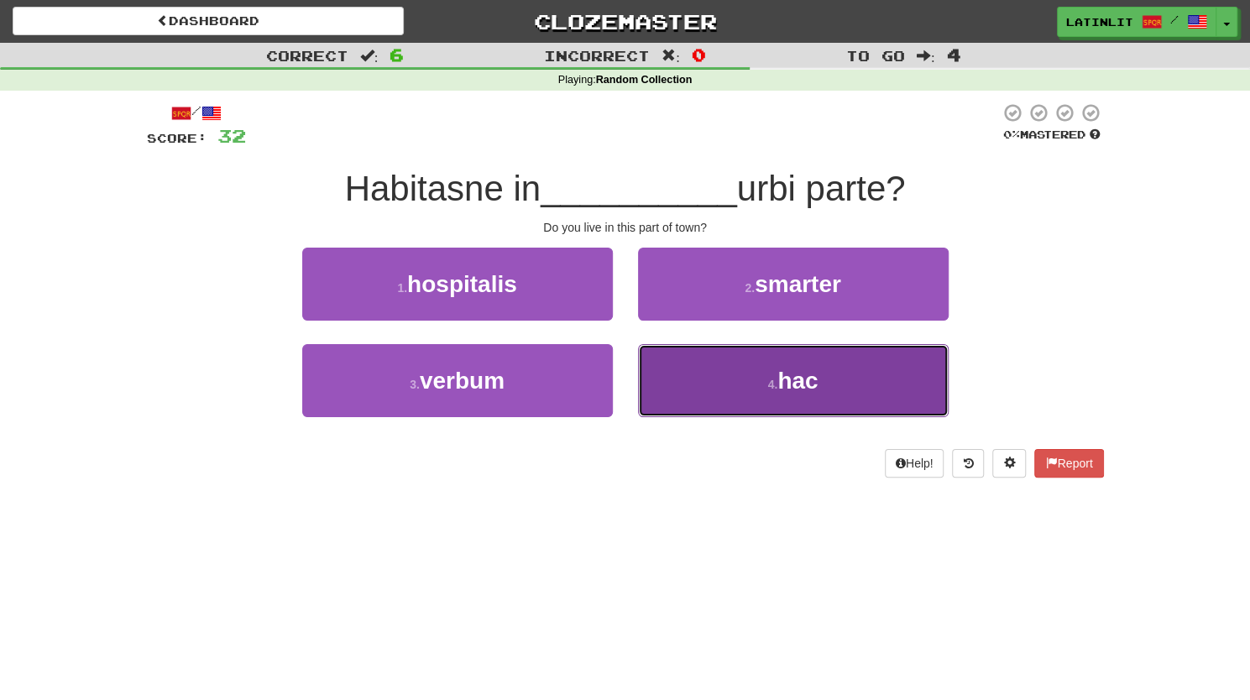
click at [730, 383] on button "4 . hac" at bounding box center [793, 380] width 311 height 73
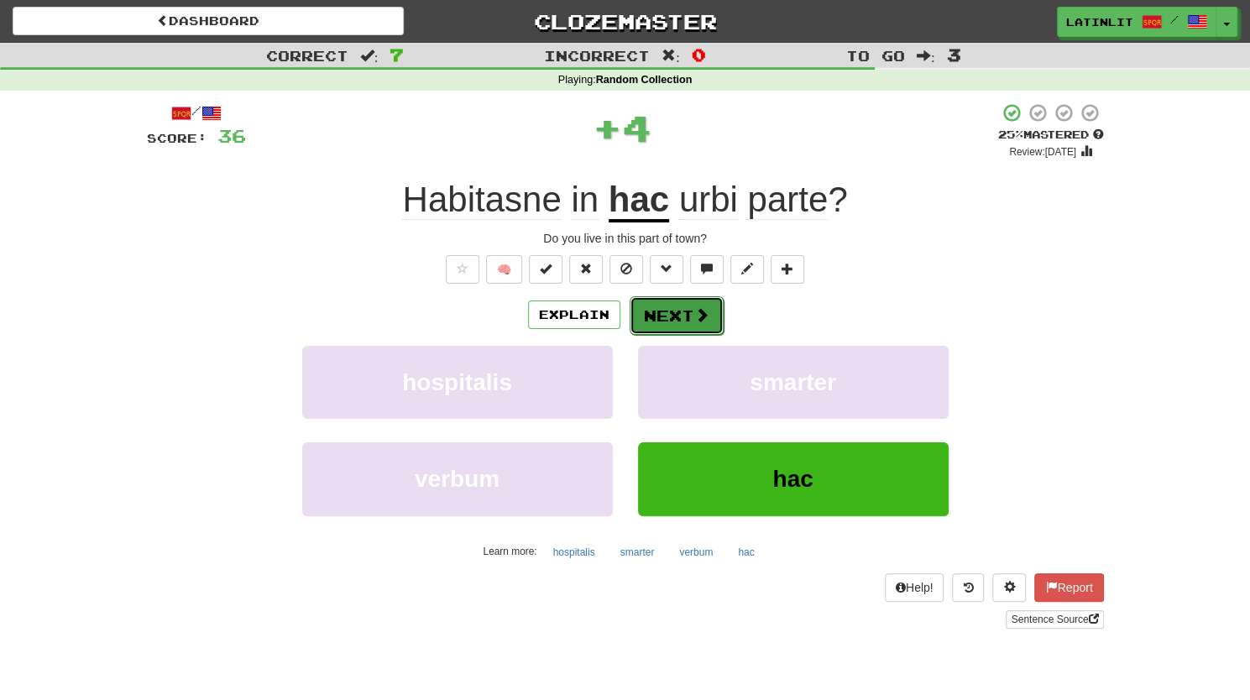
click at [688, 311] on button "Next" at bounding box center [677, 315] width 94 height 39
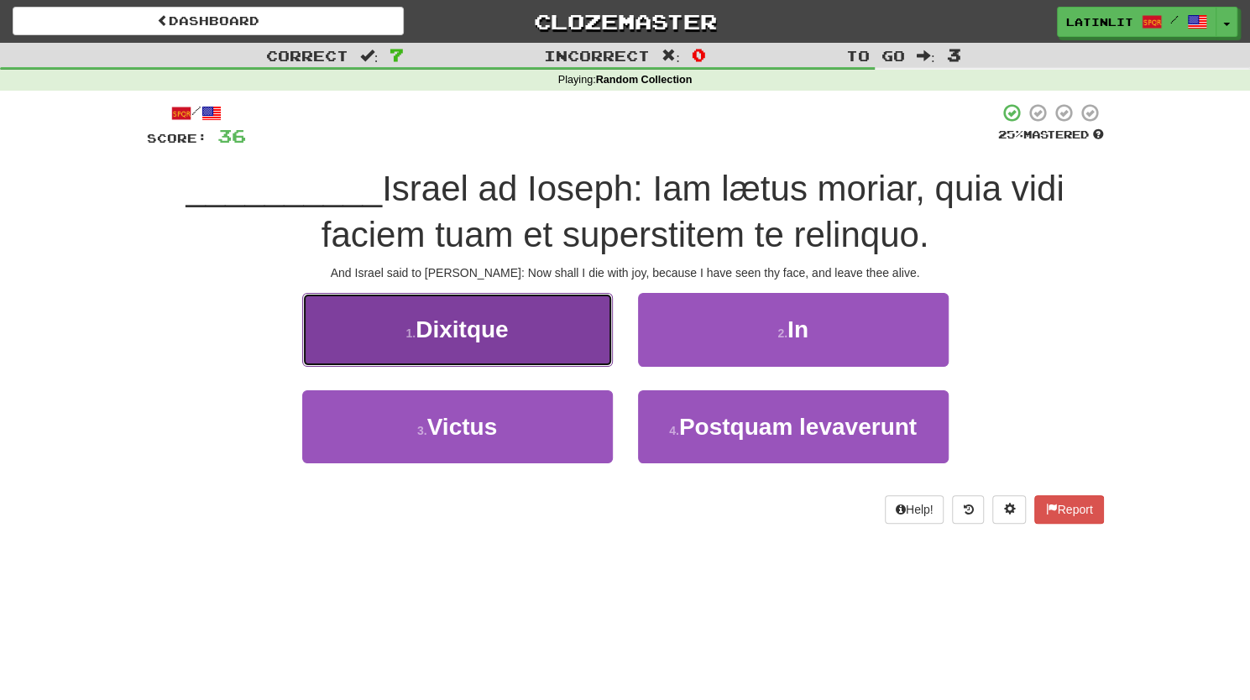
click at [484, 324] on span "Dixitque" at bounding box center [462, 330] width 92 height 26
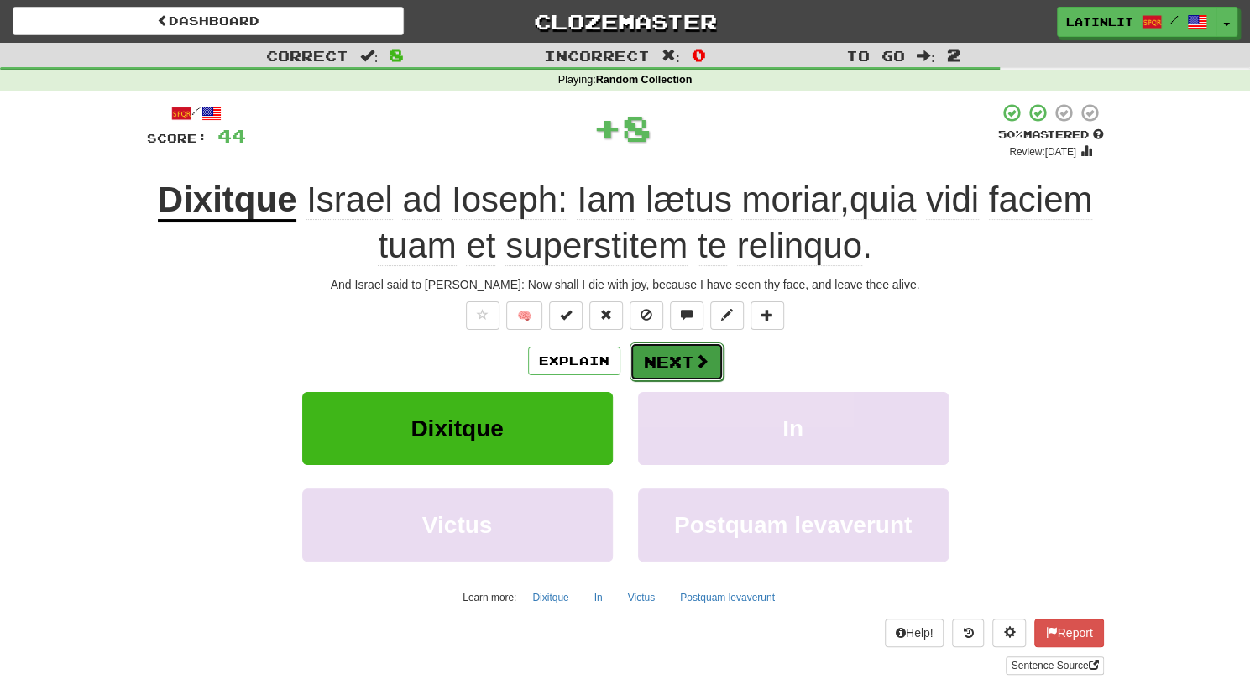
click at [656, 353] on button "Next" at bounding box center [677, 362] width 94 height 39
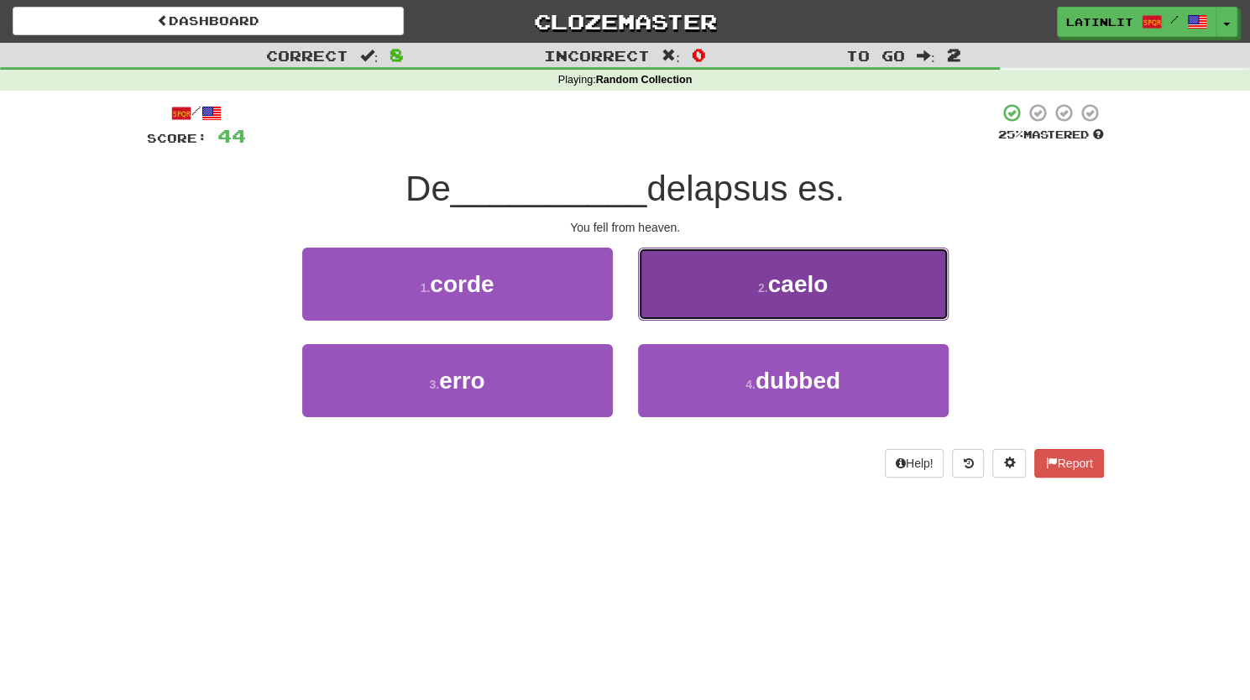
click at [798, 280] on span "caelo" at bounding box center [798, 284] width 60 height 26
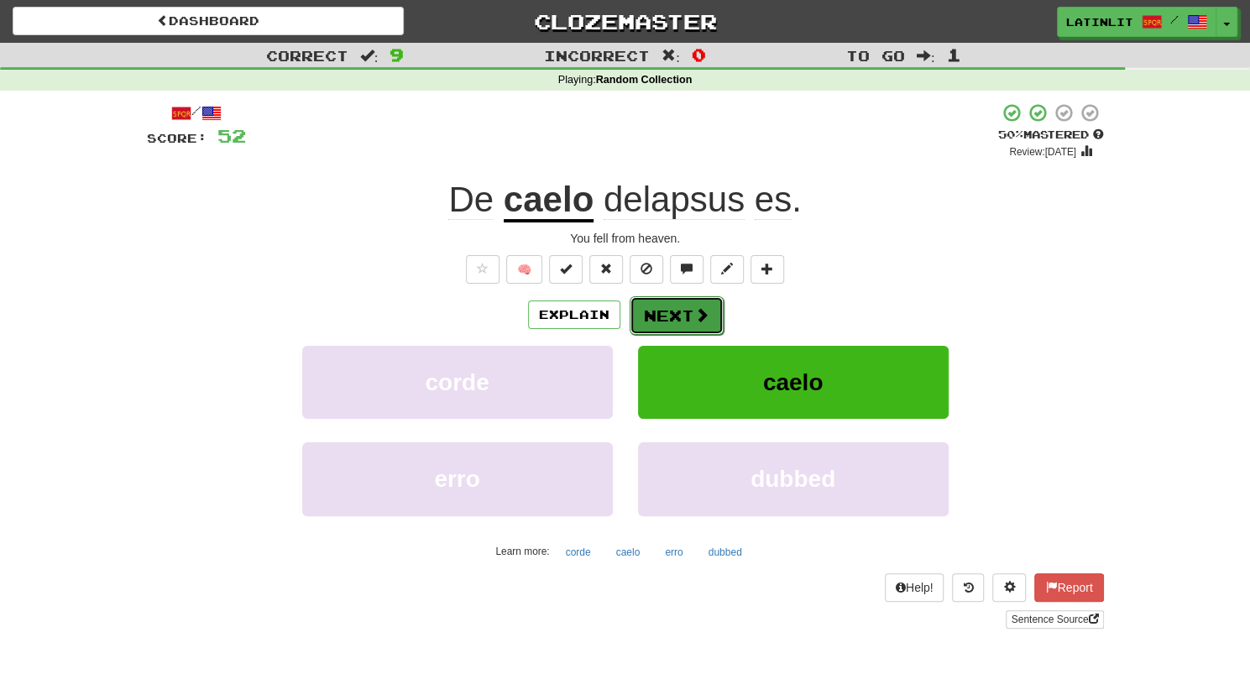
click at [658, 307] on button "Next" at bounding box center [677, 315] width 94 height 39
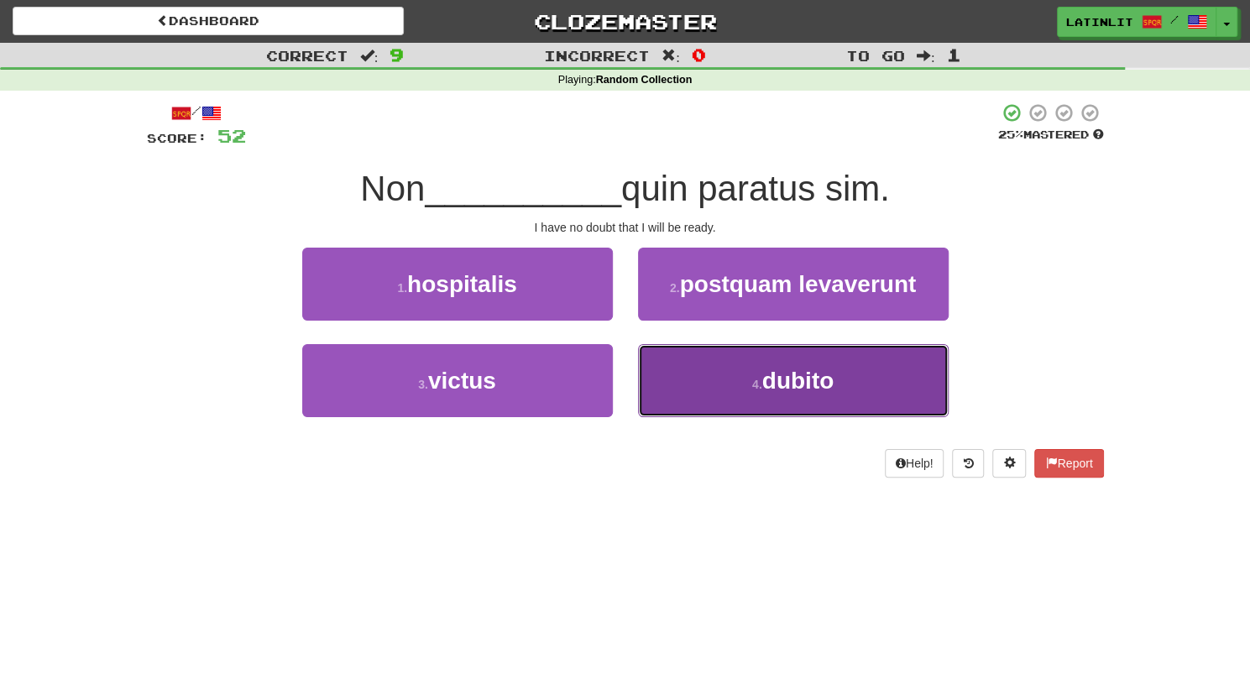
click at [843, 385] on button "4 . dubito" at bounding box center [793, 380] width 311 height 73
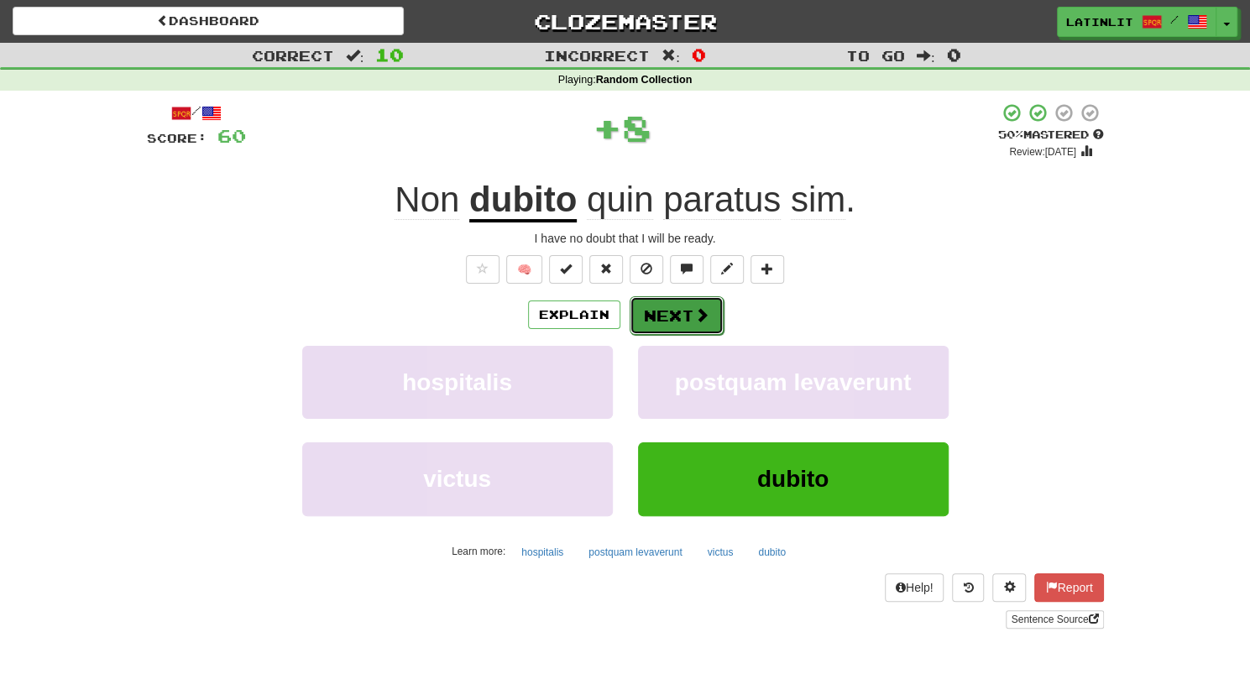
click at [663, 313] on button "Next" at bounding box center [677, 315] width 94 height 39
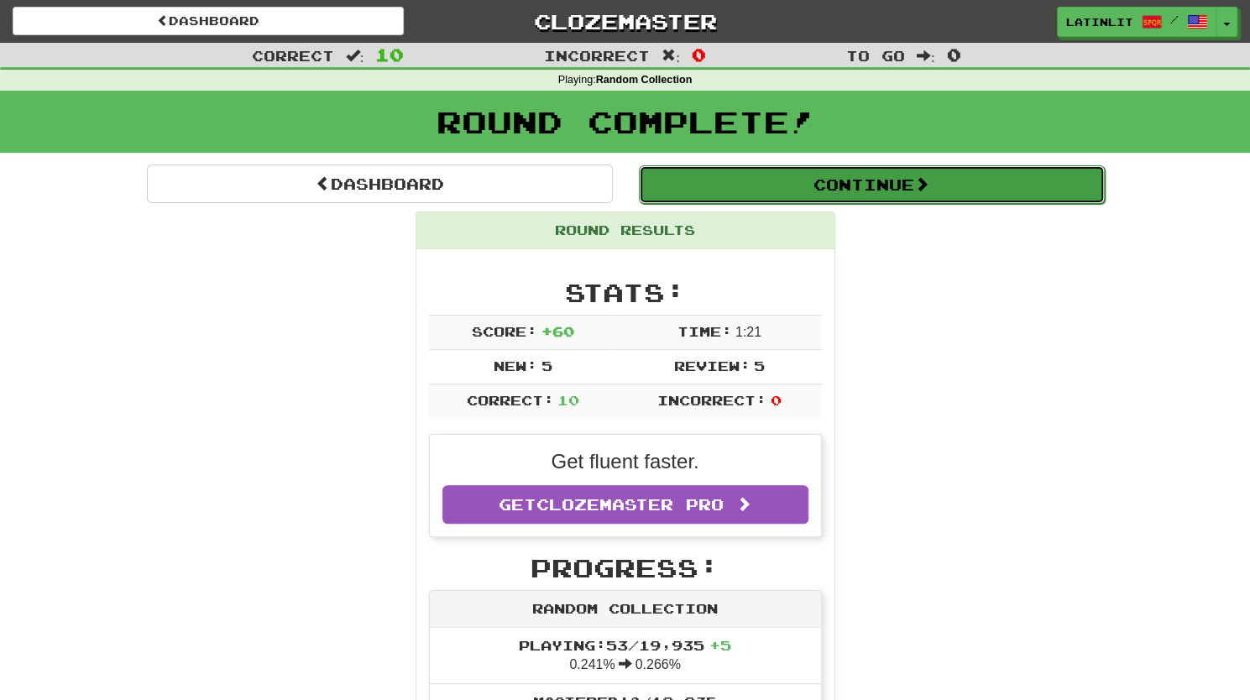
click at [897, 176] on button "Continue" at bounding box center [872, 184] width 466 height 39
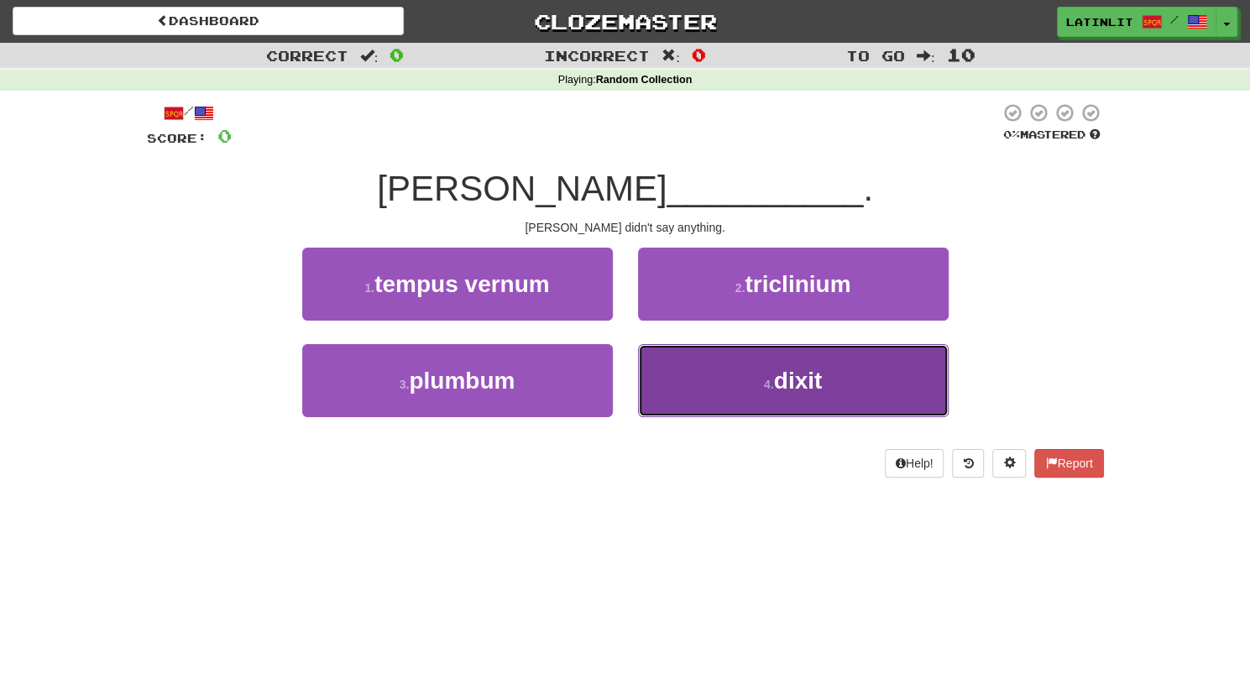
click at [784, 379] on span "dixit" at bounding box center [798, 381] width 49 height 26
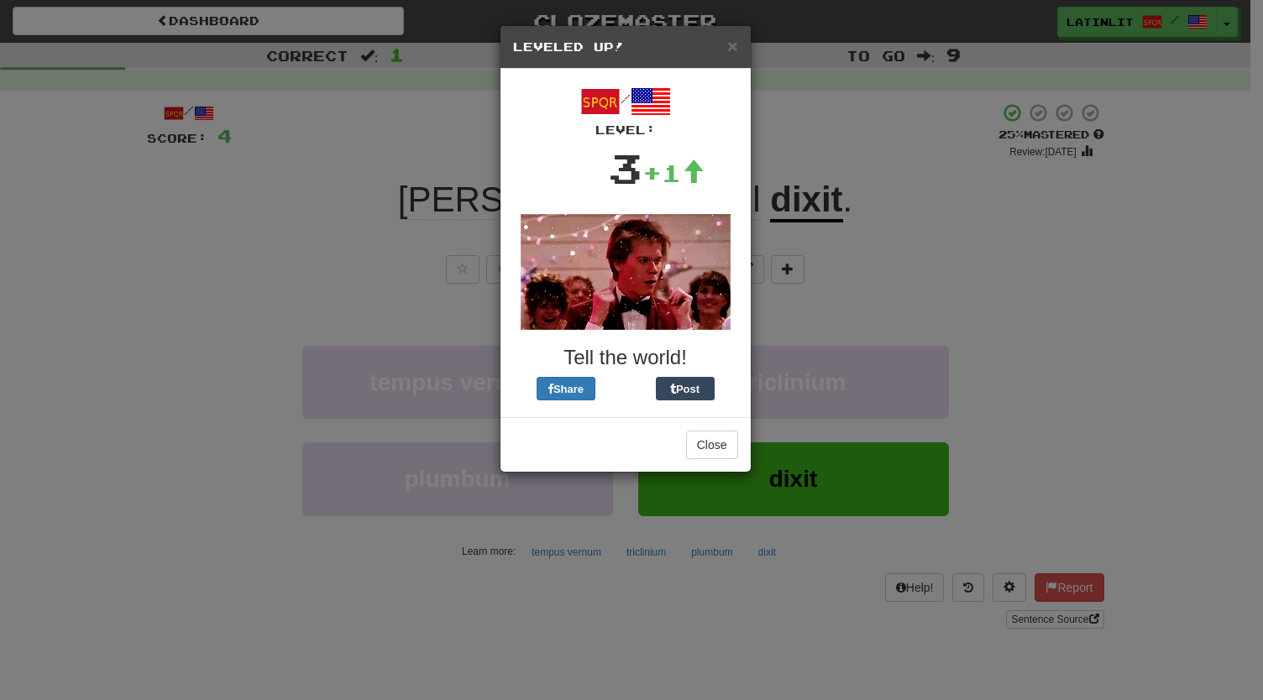
click at [669, 313] on div "× Leveled Up! / Level: 3 +1 Tell the world! Share Post Close" at bounding box center [626, 248] width 252 height 447
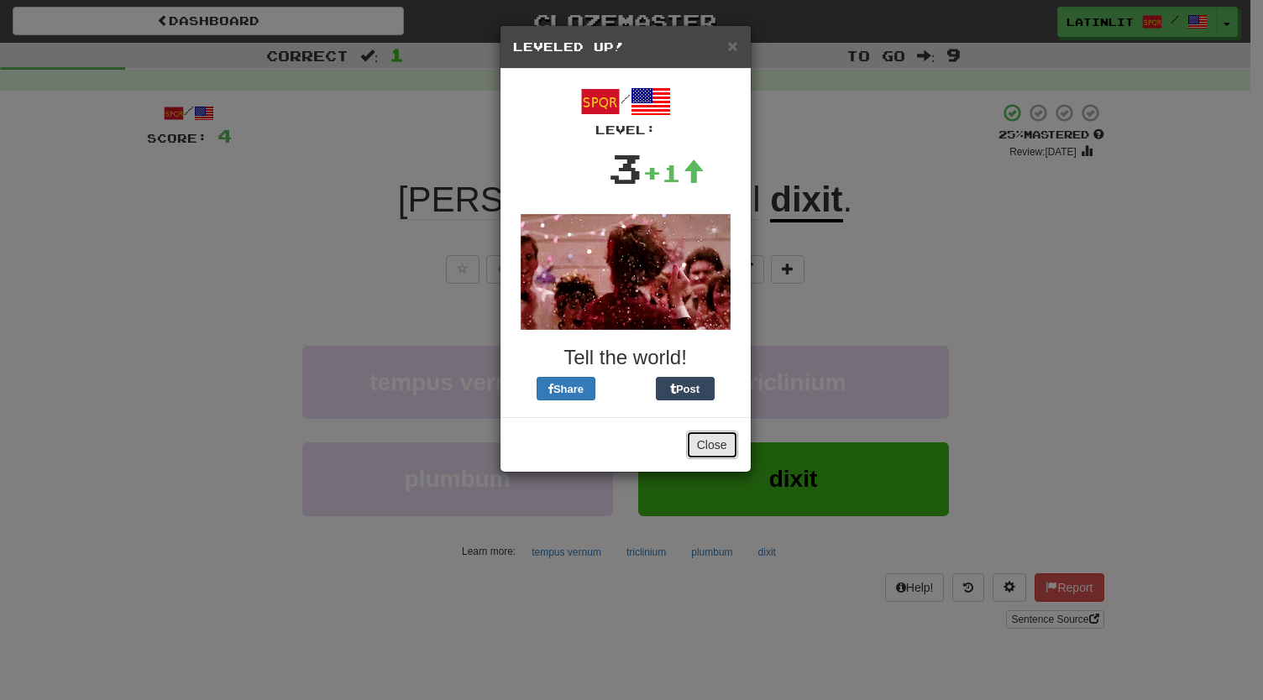
click at [716, 447] on button "Close" at bounding box center [712, 445] width 52 height 29
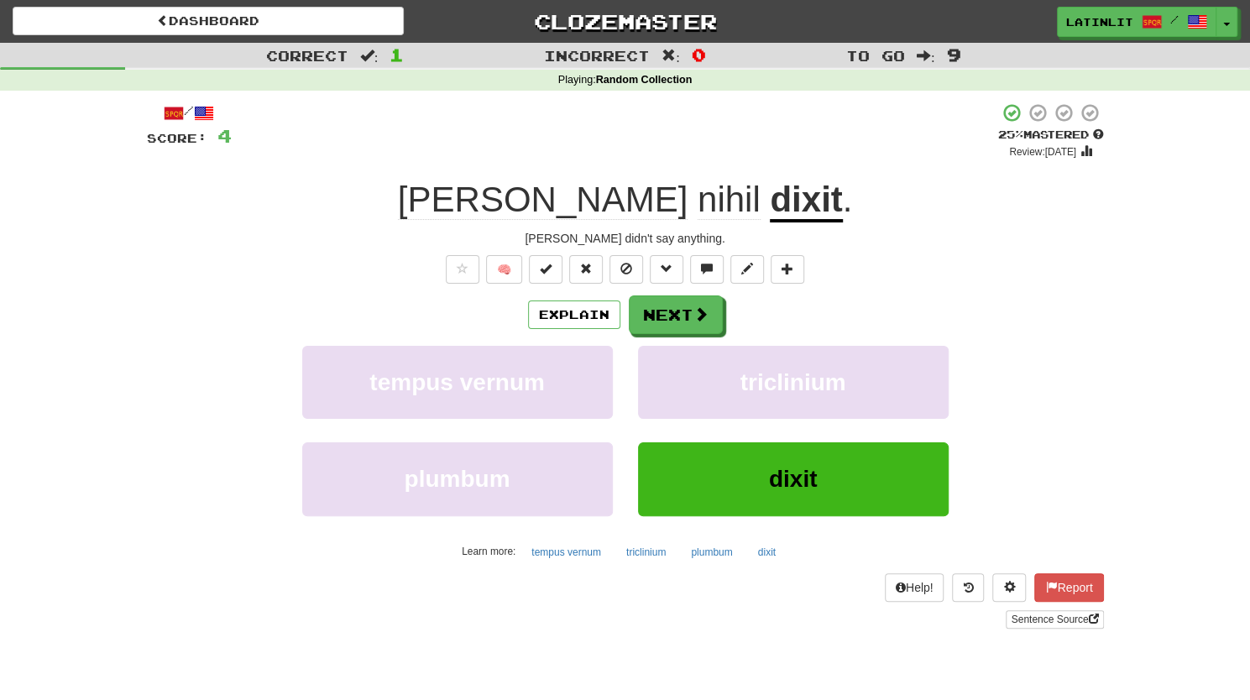
click at [658, 287] on div "/ Score: 4 + 4 25 % Mastered Review: 2025-08-19 Tom nihil dixit . Tom didn't sa…" at bounding box center [625, 365] width 957 height 526
click at [654, 315] on button "Next" at bounding box center [677, 315] width 94 height 39
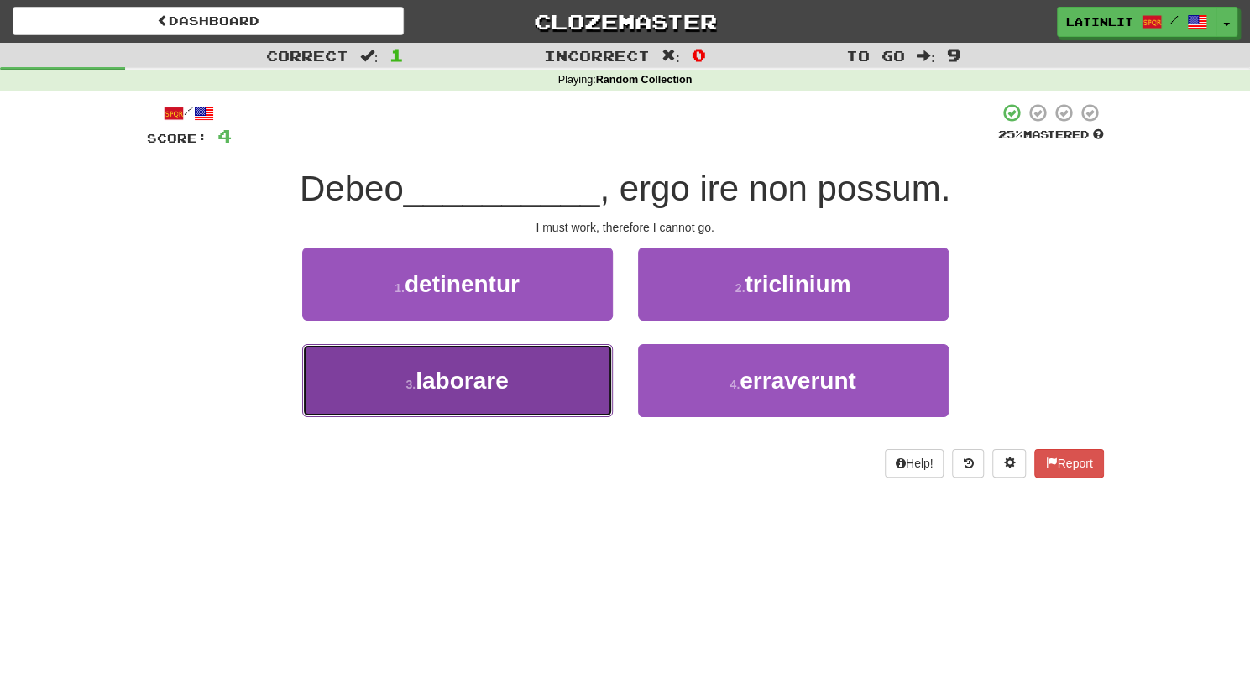
click at [466, 390] on span "laborare" at bounding box center [462, 381] width 93 height 26
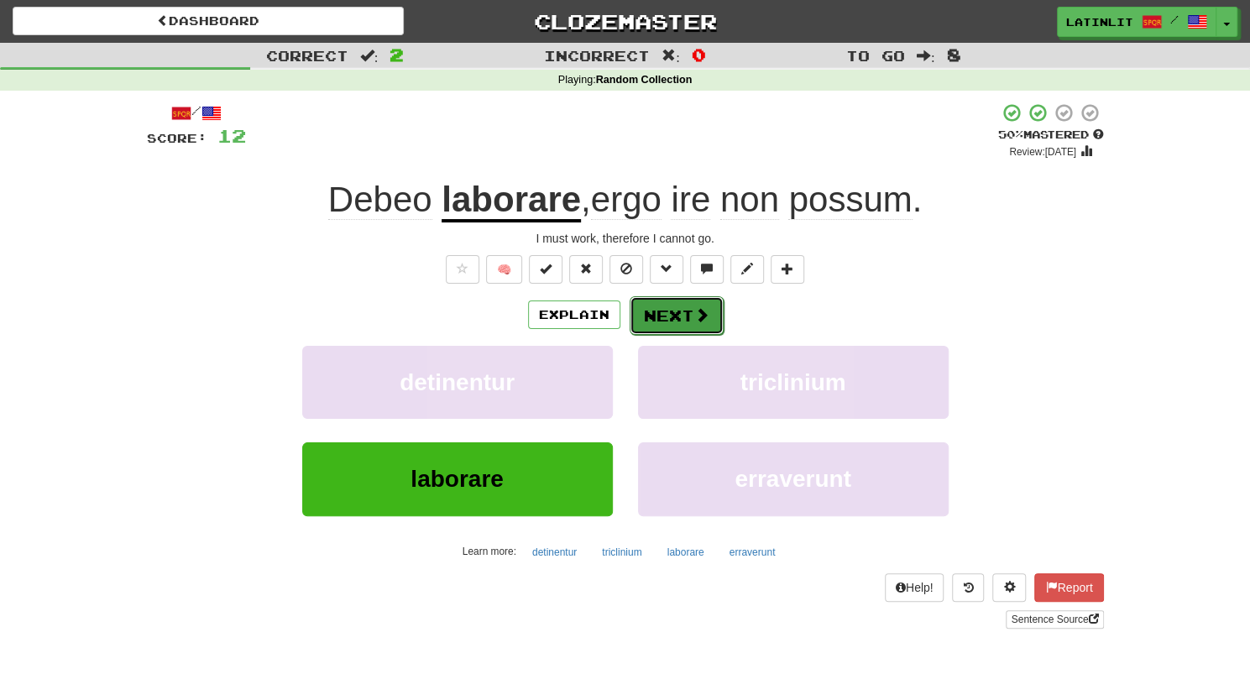
click at [664, 308] on button "Next" at bounding box center [677, 315] width 94 height 39
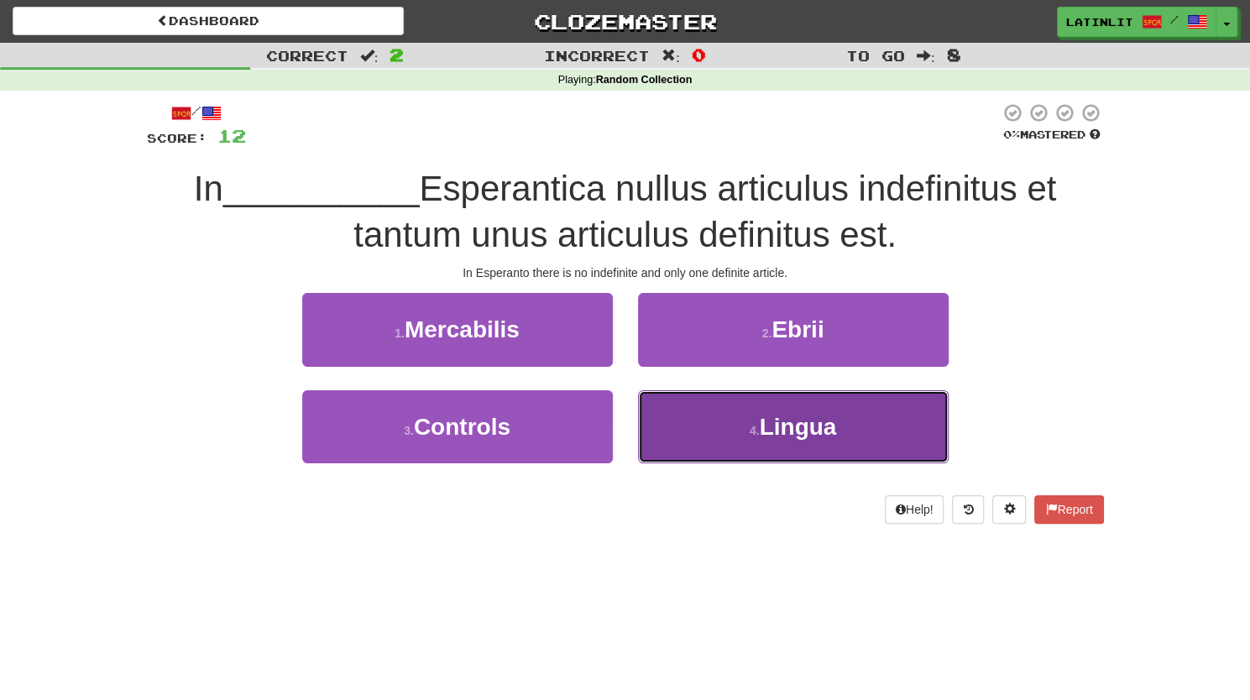
click at [780, 406] on button "4 . Lingua" at bounding box center [793, 426] width 311 height 73
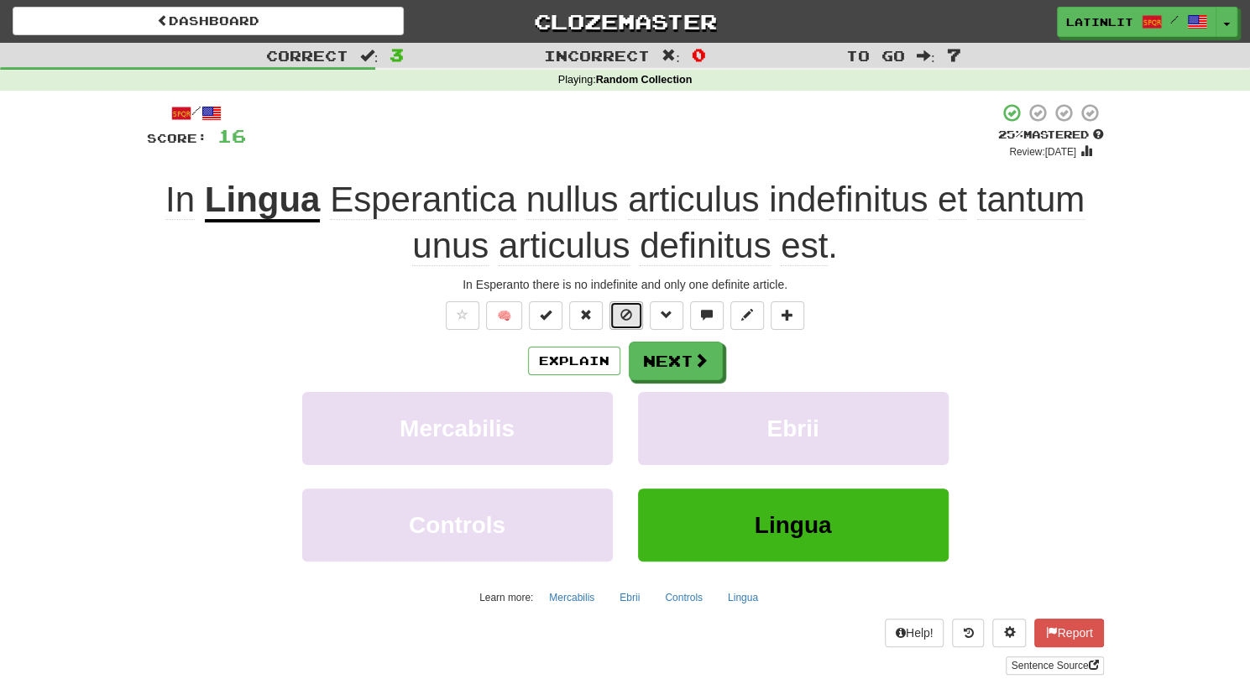
click at [636, 328] on button at bounding box center [627, 315] width 34 height 29
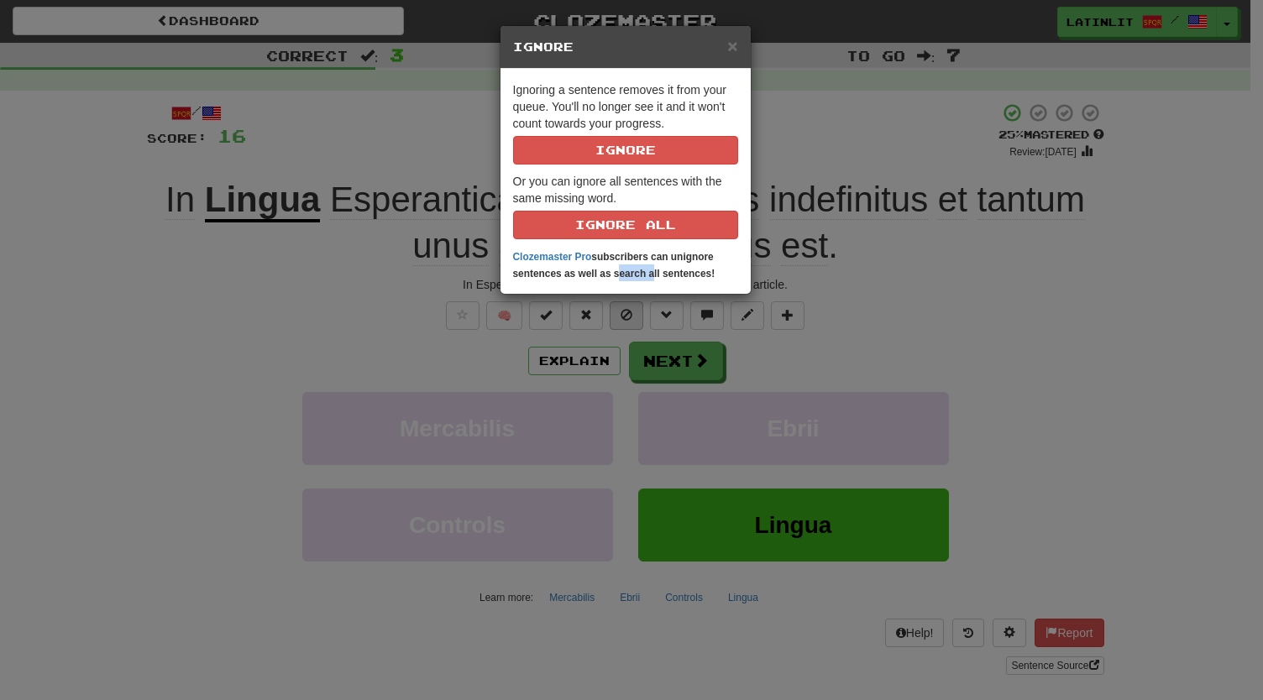
click at [636, 328] on div "× Ignore Ignoring a sentence removes it from your queue. You'll no longer see i…" at bounding box center [631, 350] width 1263 height 700
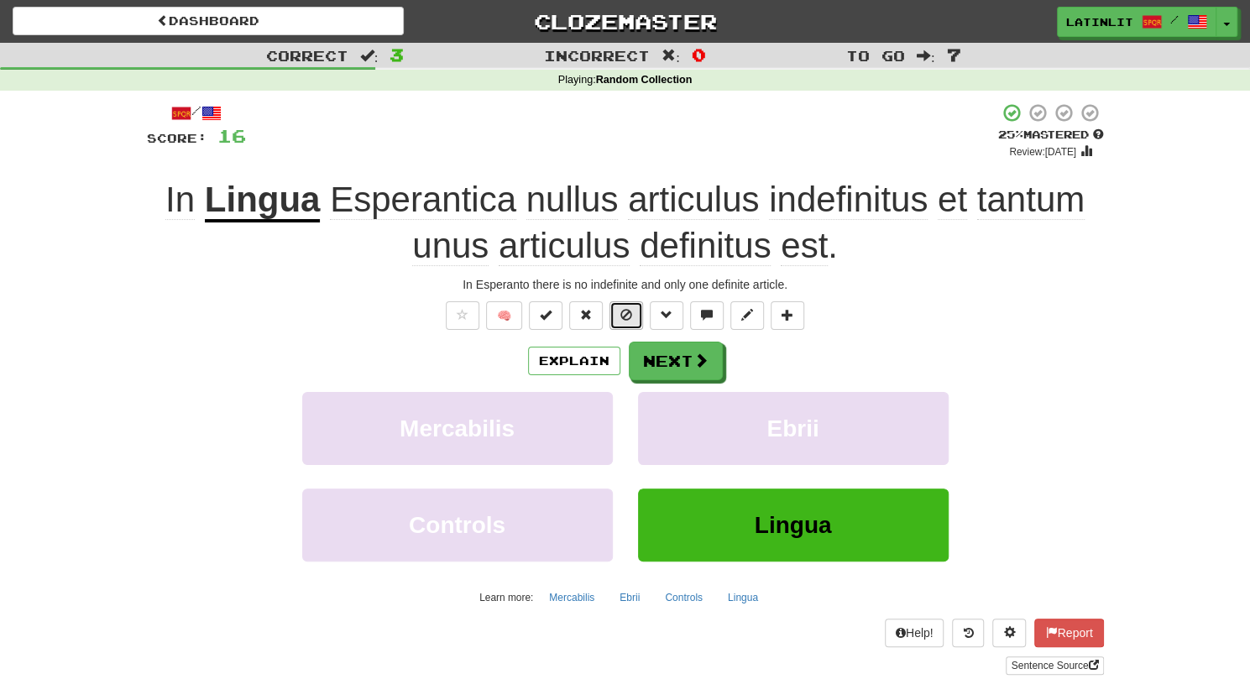
click at [618, 318] on button at bounding box center [627, 315] width 34 height 29
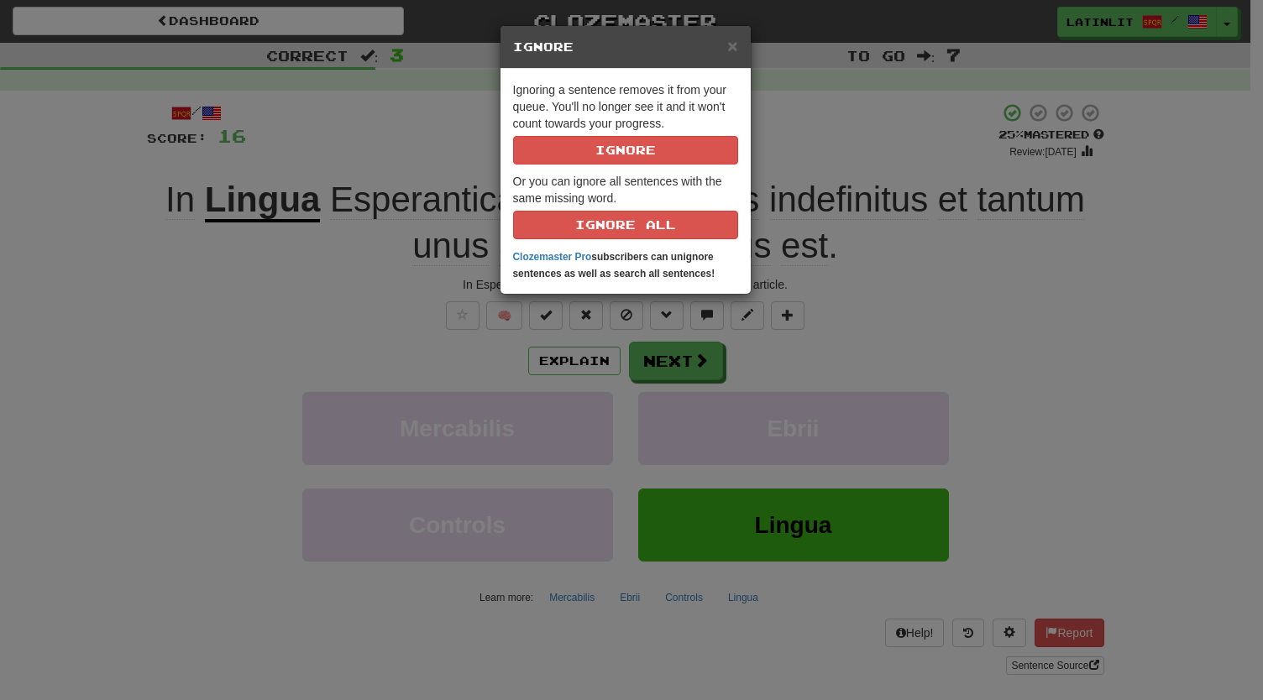
click at [1100, 322] on div "× Ignore Ignoring a sentence removes it from your queue. You'll no longer see i…" at bounding box center [631, 350] width 1263 height 700
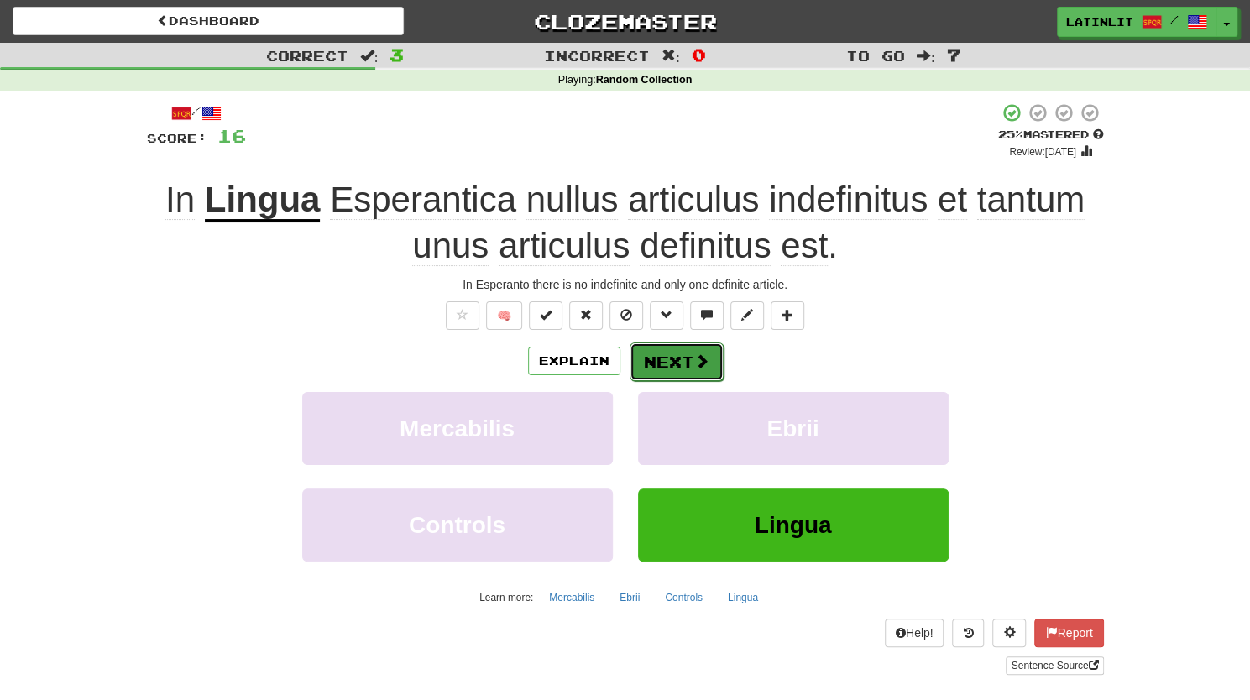
click at [673, 365] on button "Next" at bounding box center [677, 362] width 94 height 39
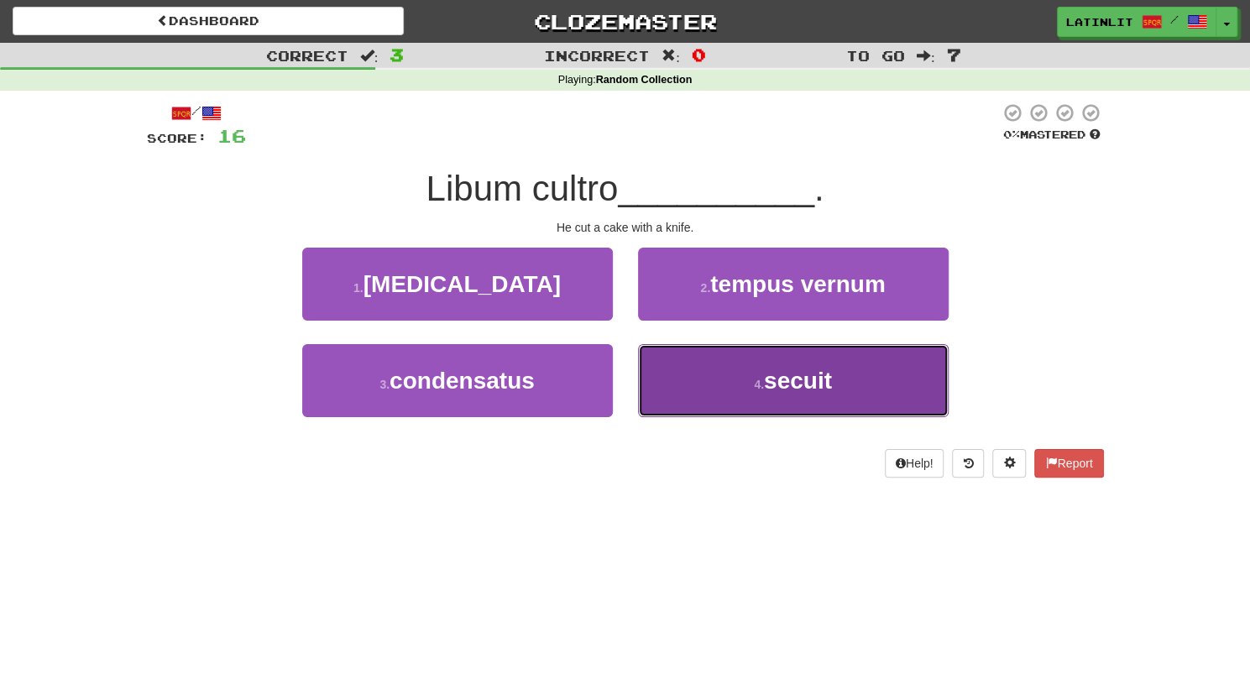
click at [773, 379] on span "secuit" at bounding box center [798, 381] width 68 height 26
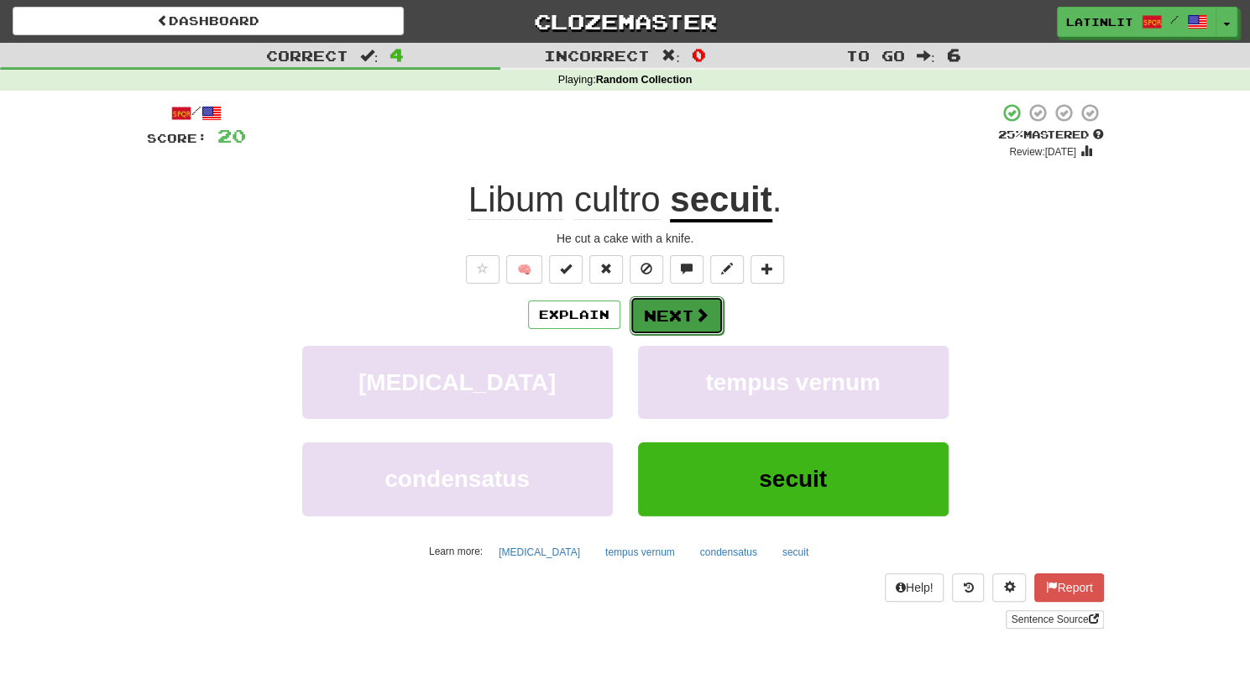
click at [673, 315] on button "Next" at bounding box center [677, 315] width 94 height 39
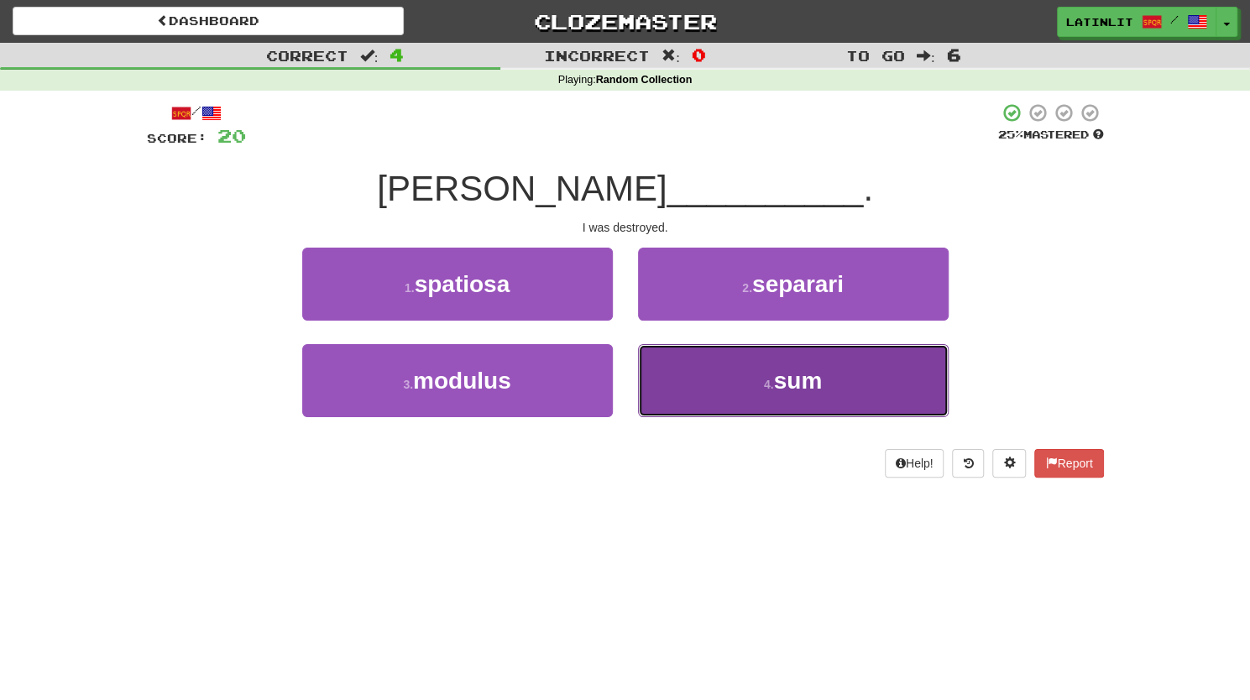
click at [683, 355] on button "4 . sum" at bounding box center [793, 380] width 311 height 73
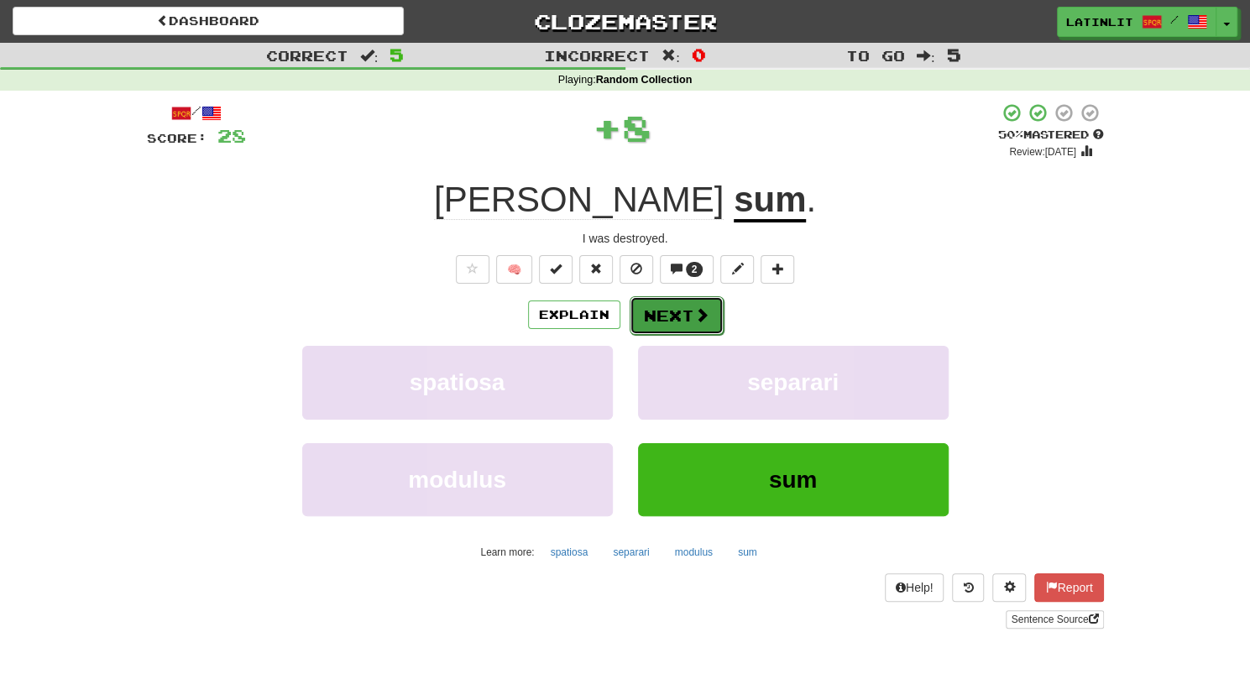
click at [664, 313] on button "Next" at bounding box center [677, 315] width 94 height 39
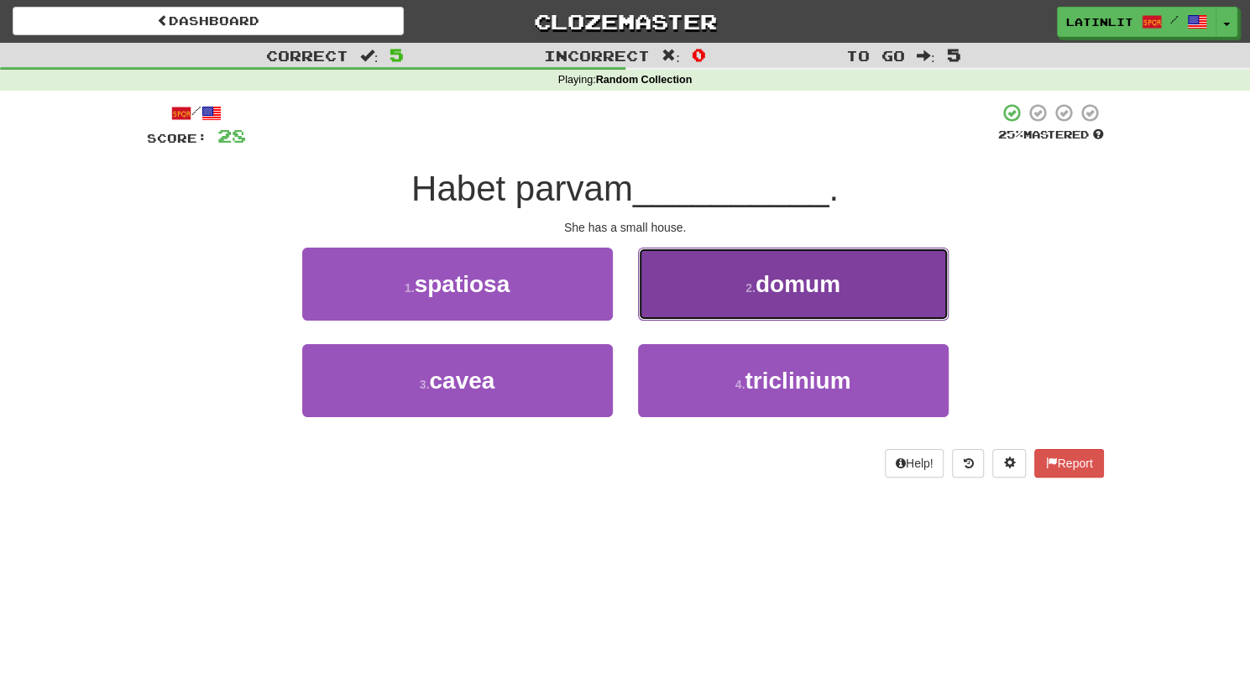
click at [823, 290] on span "domum" at bounding box center [798, 284] width 85 height 26
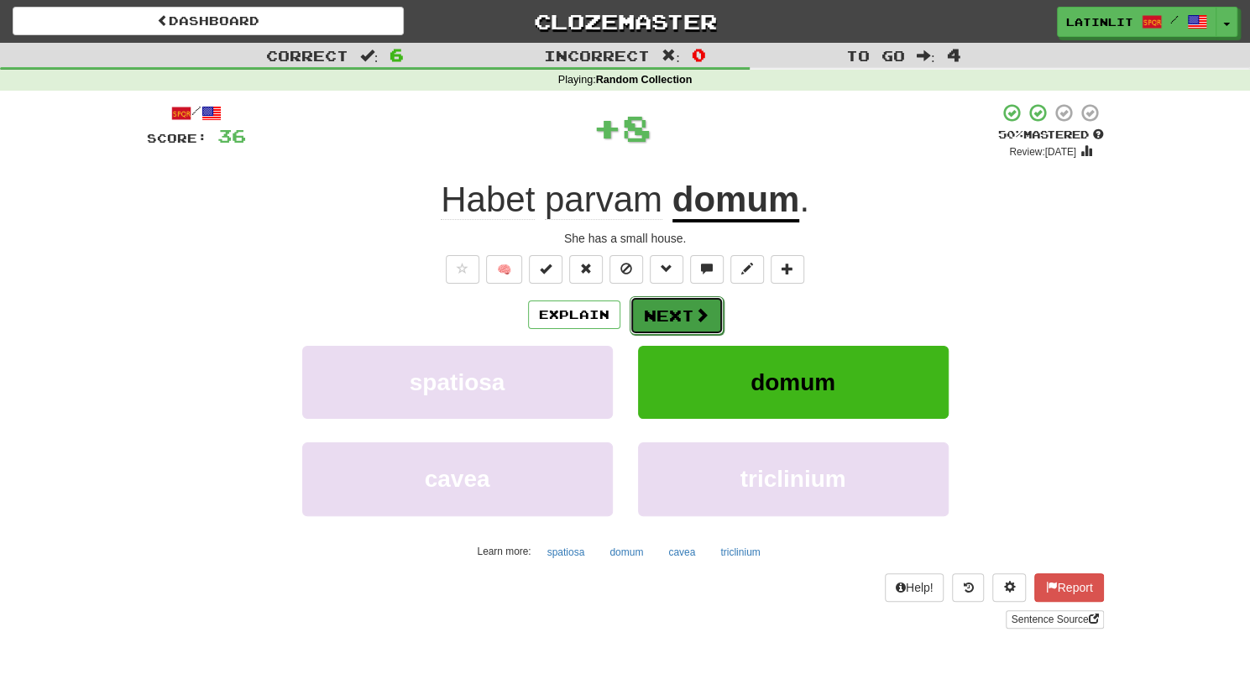
click at [673, 315] on button "Next" at bounding box center [677, 315] width 94 height 39
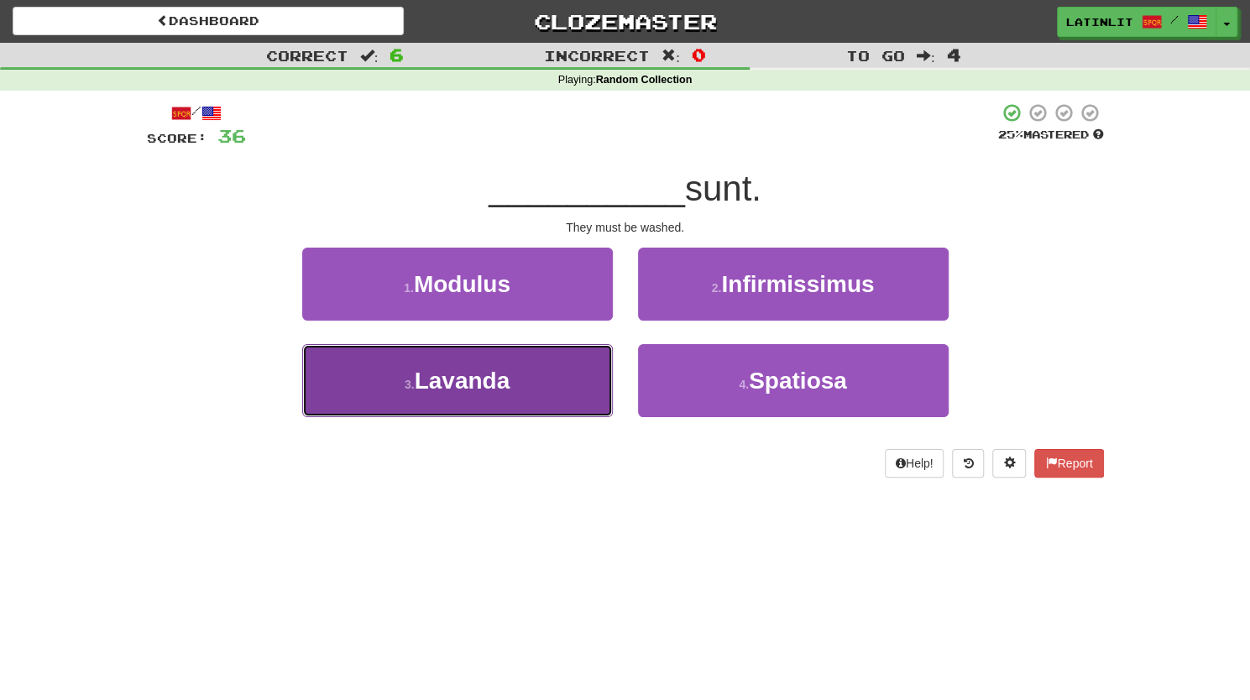
click at [500, 371] on span "Lavanda" at bounding box center [463, 381] width 96 height 26
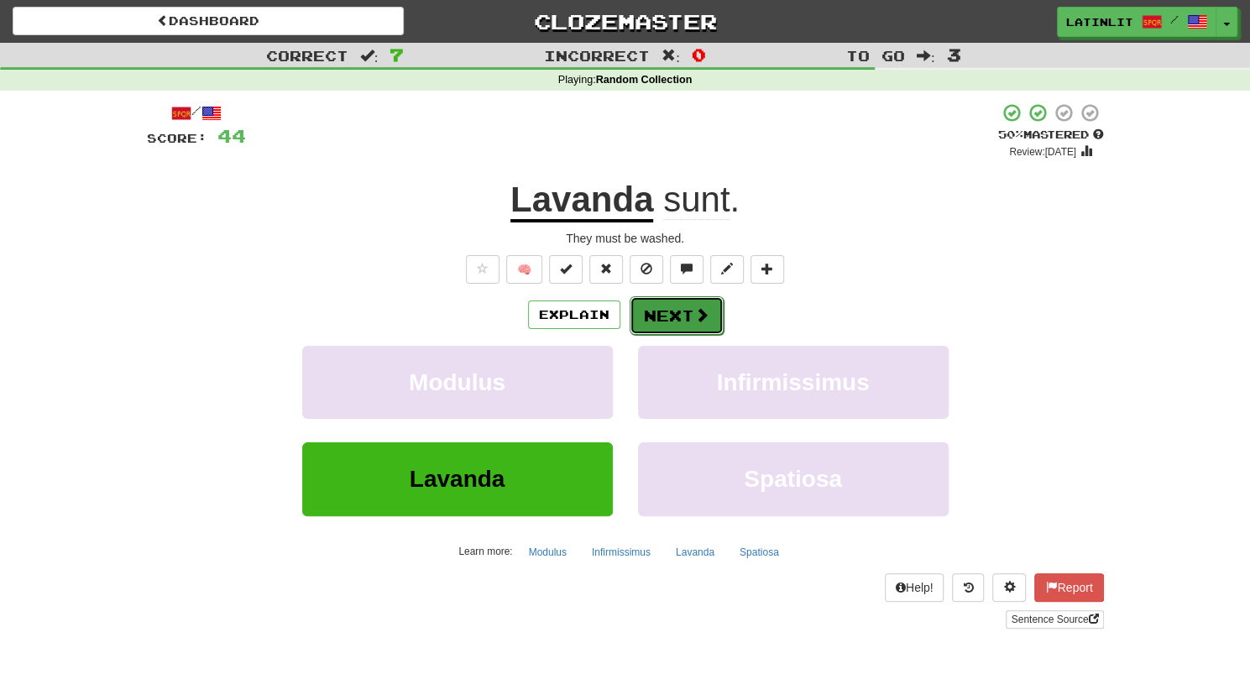
click at [694, 309] on span at bounding box center [701, 314] width 15 height 15
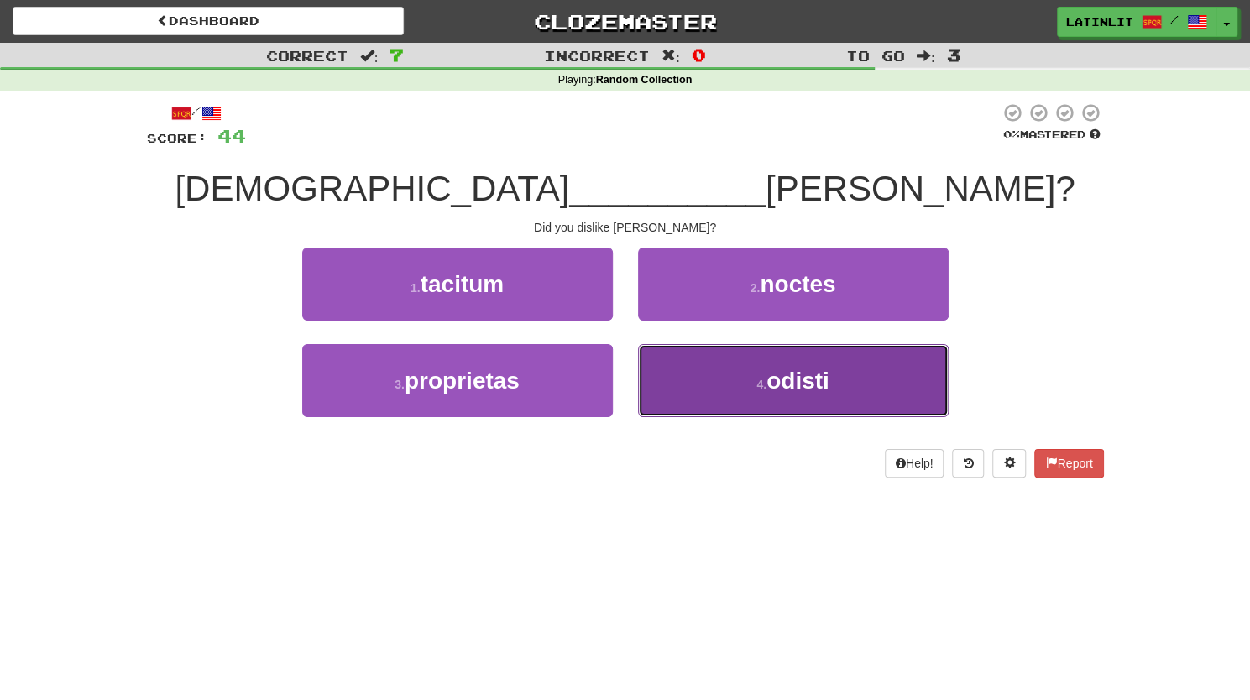
click at [803, 393] on button "4 . odisti" at bounding box center [793, 380] width 311 height 73
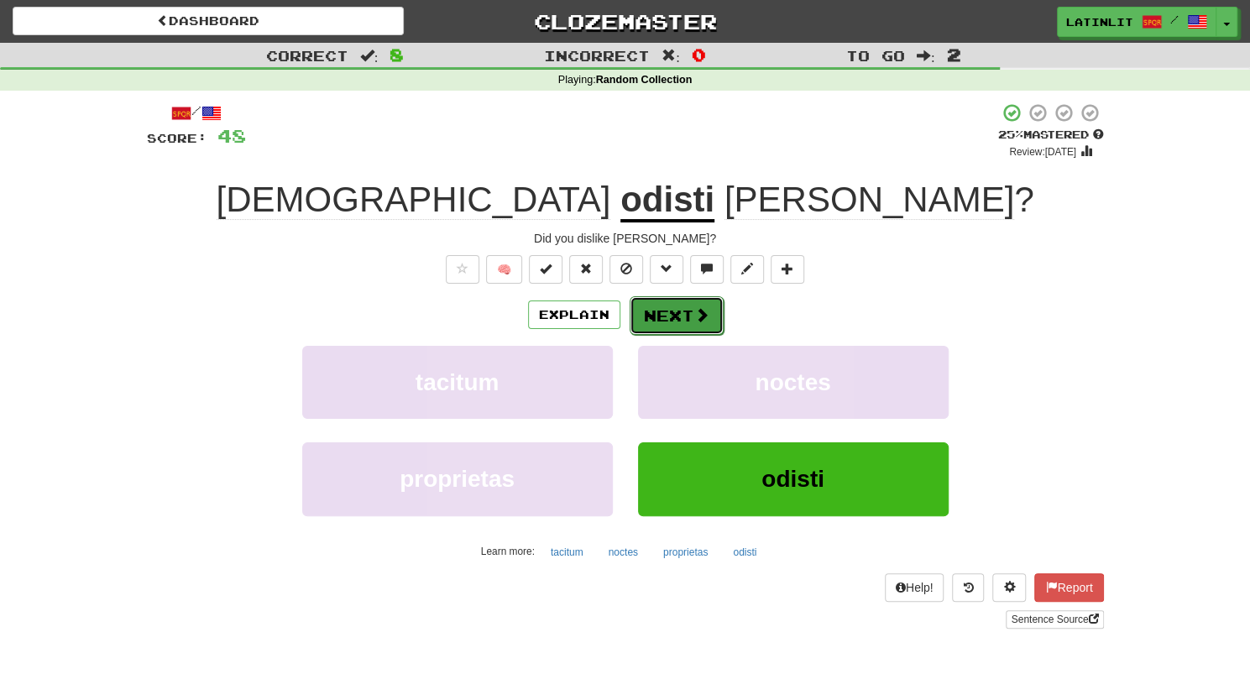
click at [686, 320] on button "Next" at bounding box center [677, 315] width 94 height 39
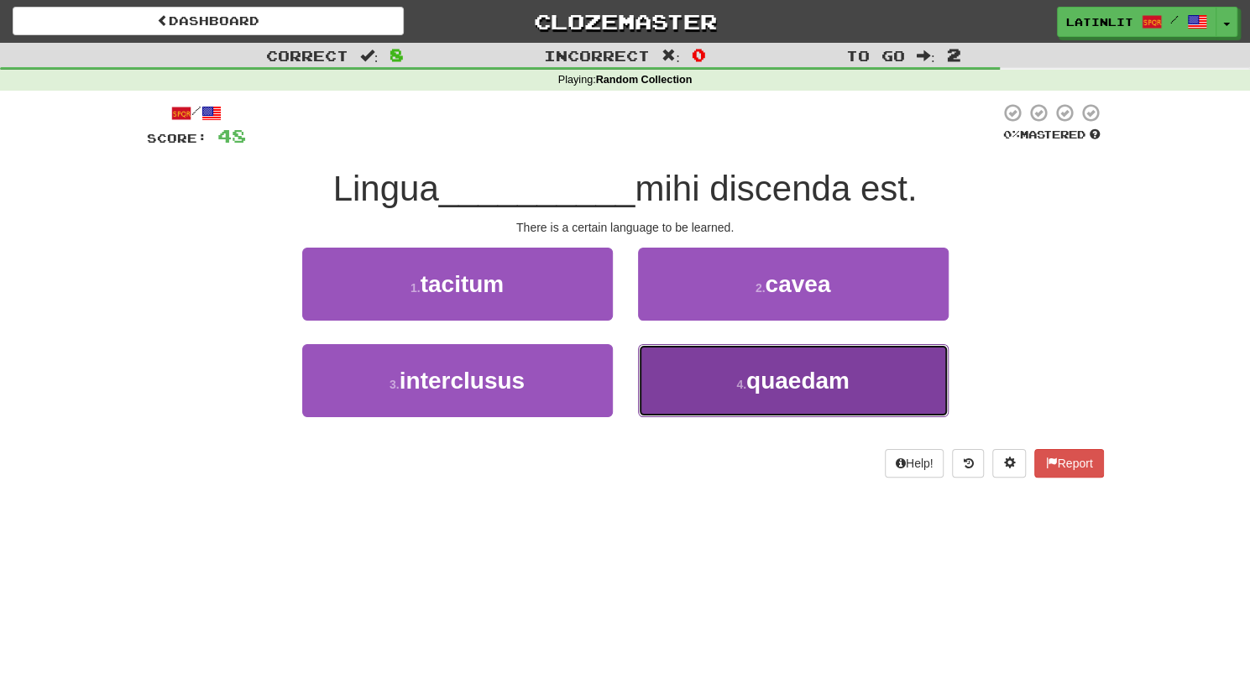
click at [832, 379] on span "quaedam" at bounding box center [797, 381] width 103 height 26
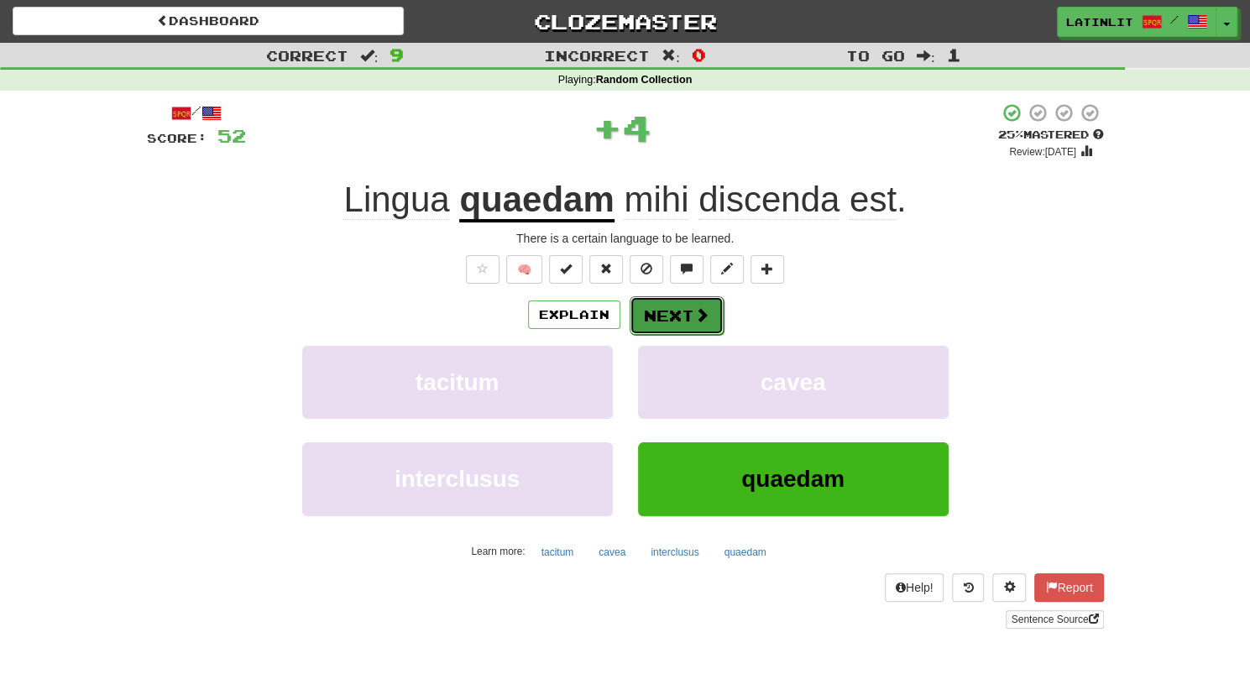
click at [707, 308] on button "Next" at bounding box center [677, 315] width 94 height 39
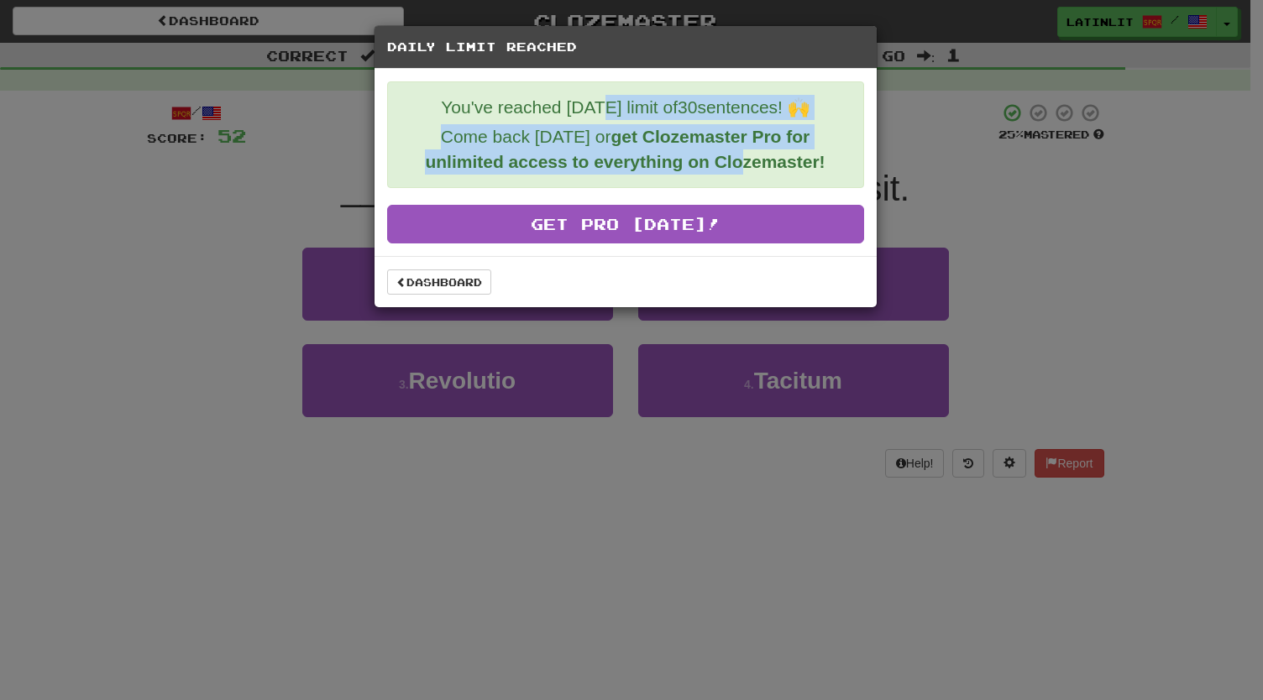
drag, startPoint x: 595, startPoint y: 108, endPoint x: 744, endPoint y: 180, distance: 164.9
click at [744, 180] on div "You've reached today's limit of 30 sentences! 🙌 Come back tomorrow or get Cloze…" at bounding box center [625, 134] width 477 height 107
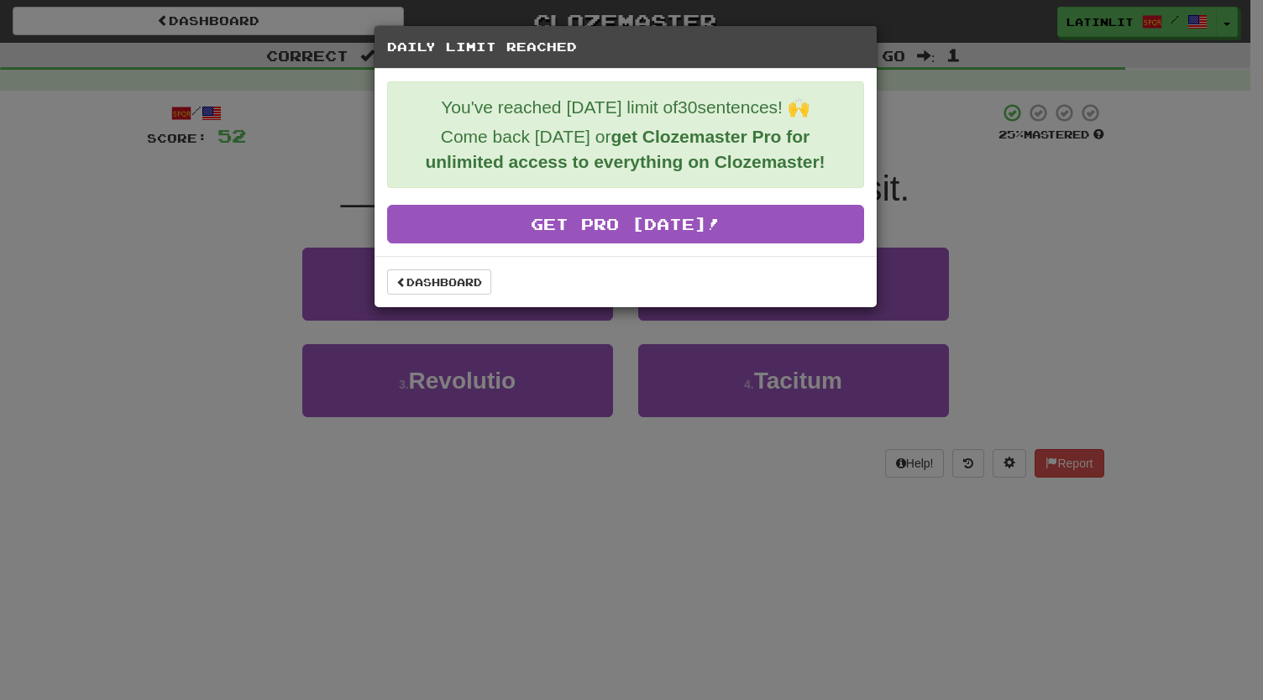
click at [1179, 160] on div "Daily Limit Reached You've reached today's limit of 30 sentences! 🙌 Come back t…" at bounding box center [631, 350] width 1263 height 700
